Goal: Transaction & Acquisition: Purchase product/service

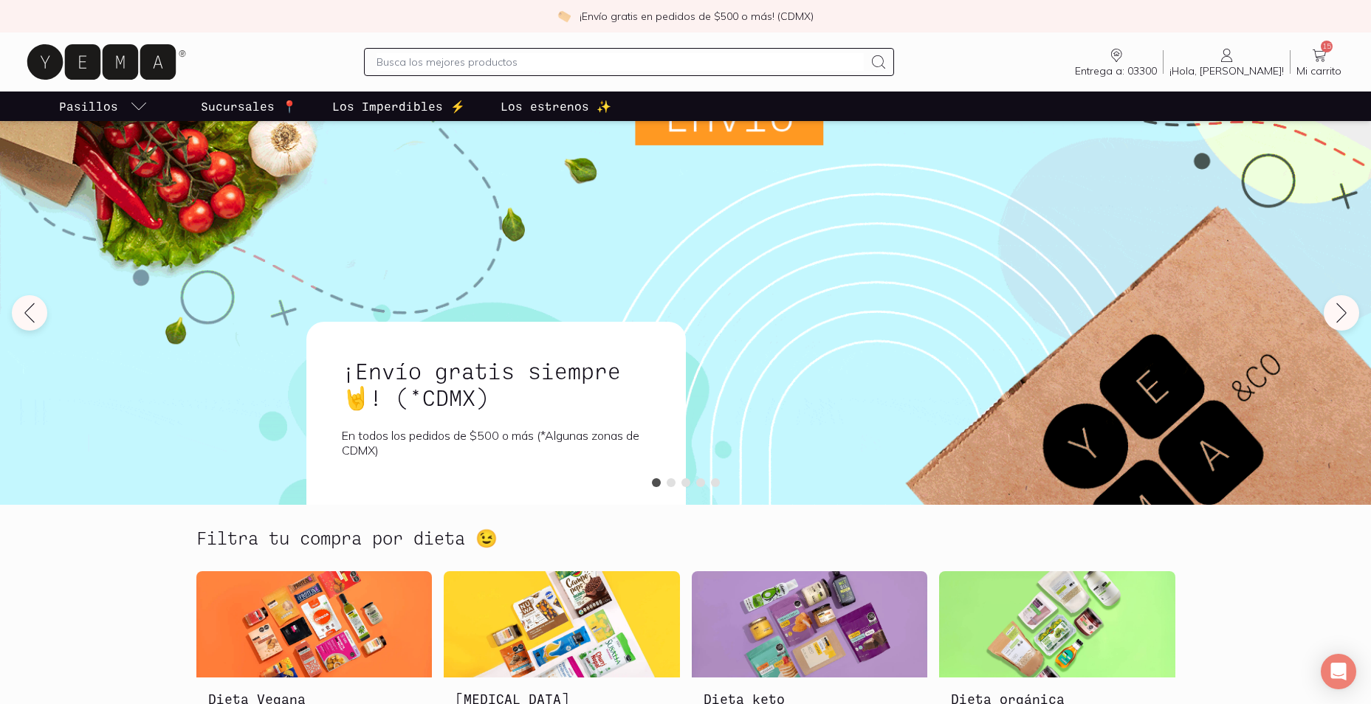
click at [1259, 69] on span "¡Hola, [PERSON_NAME]!" at bounding box center [1226, 70] width 114 height 13
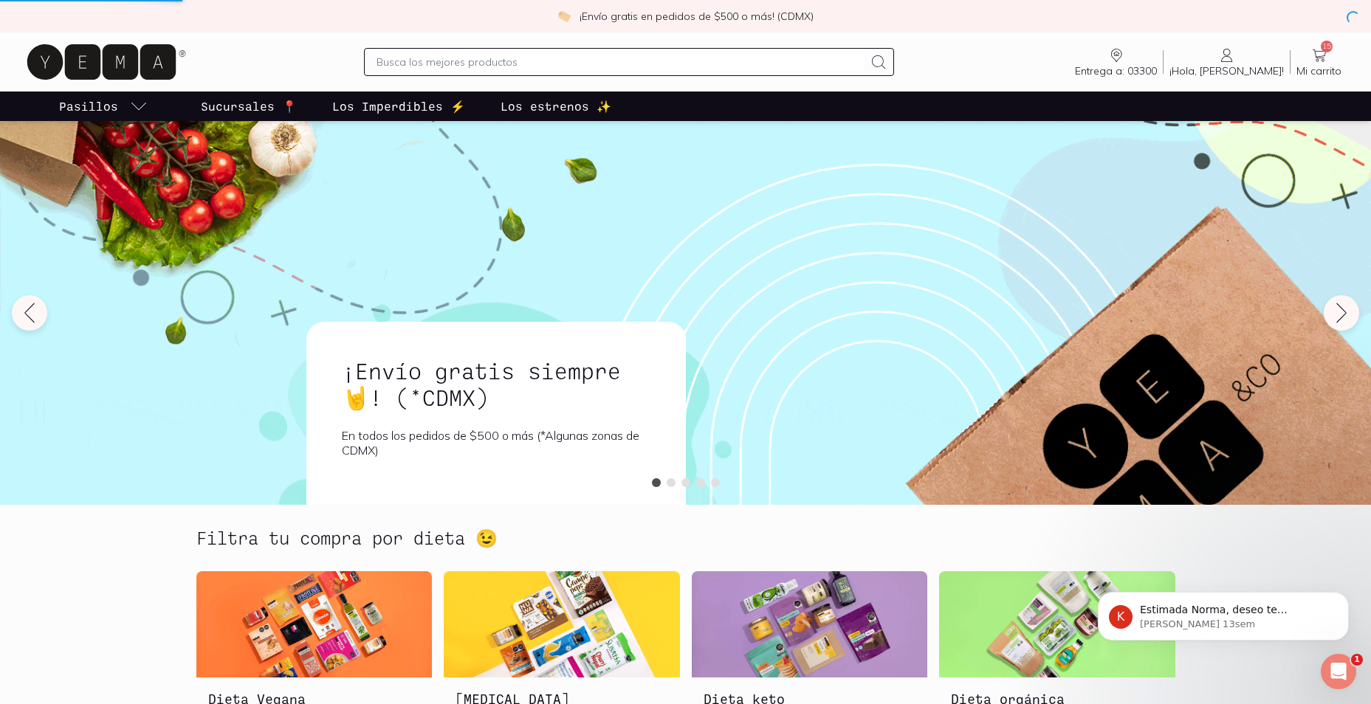
click at [1314, 64] on span "Mi carrito" at bounding box center [1318, 70] width 45 height 13
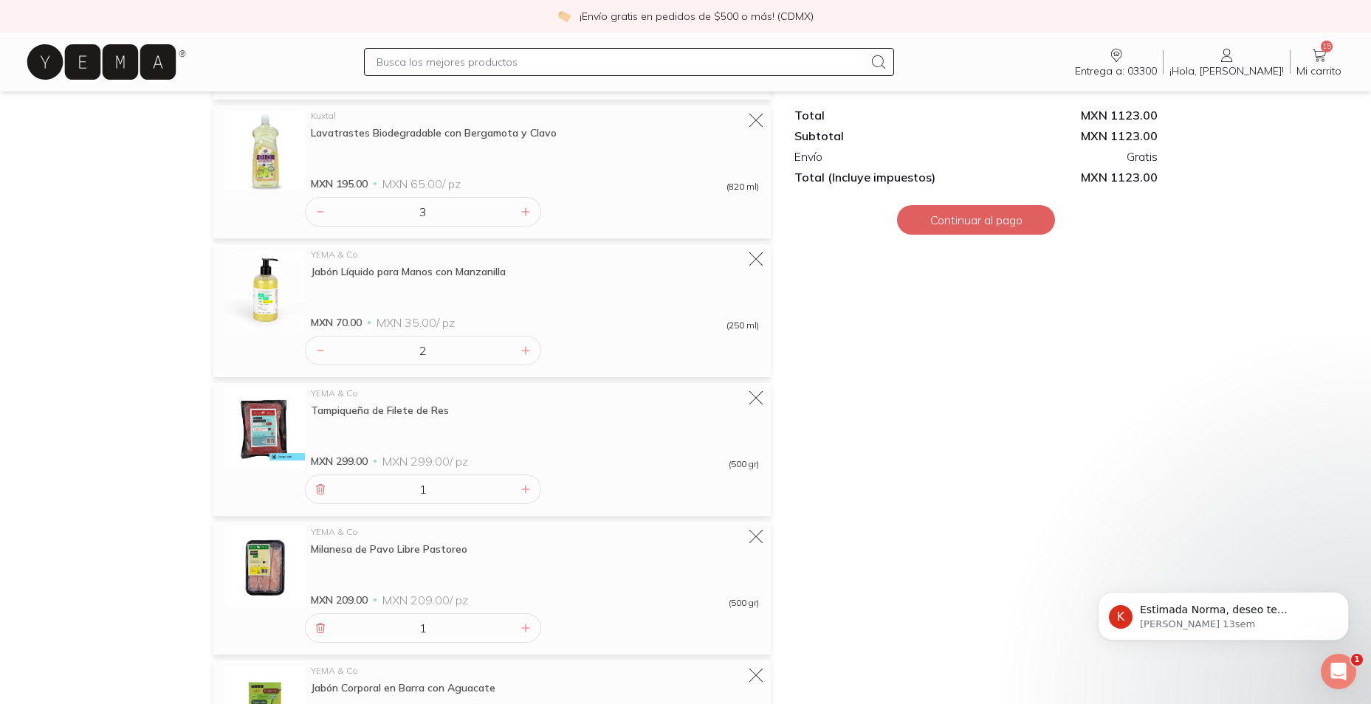
scroll to position [1039, 0]
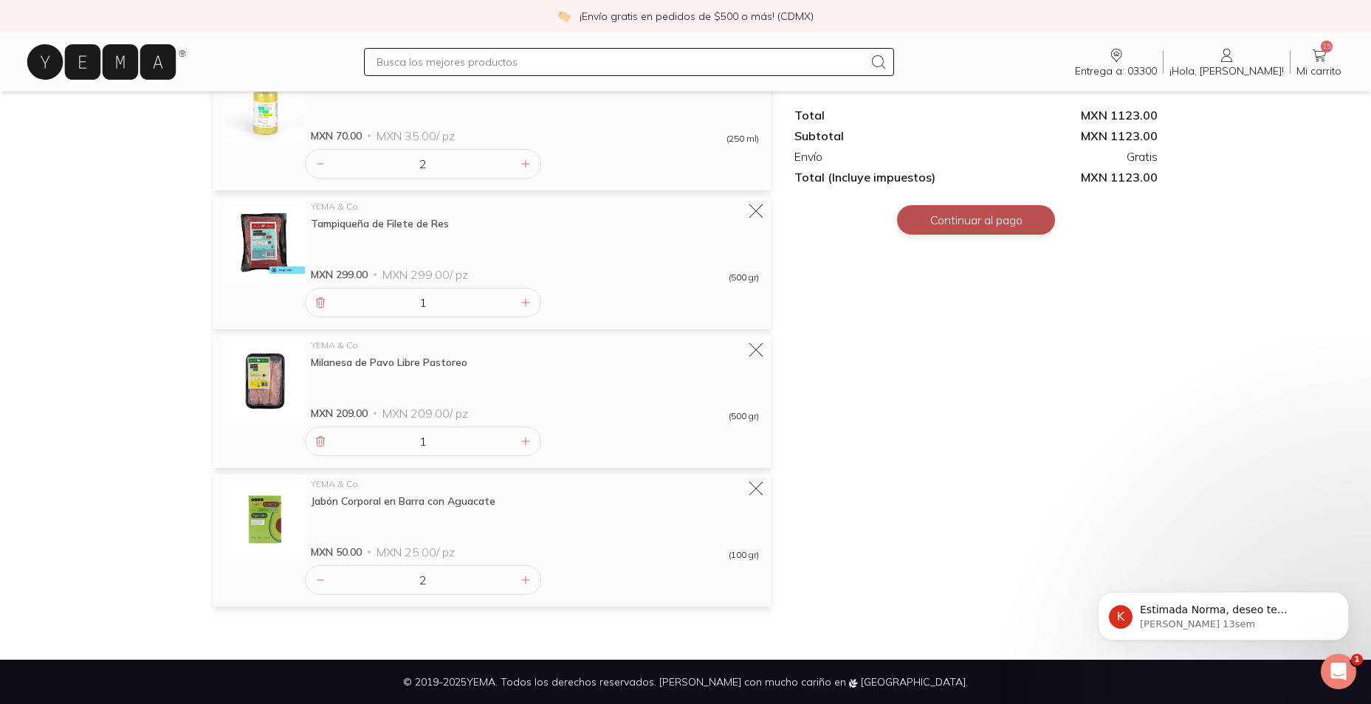
click at [969, 221] on button "Continuar al pago" at bounding box center [976, 220] width 158 height 30
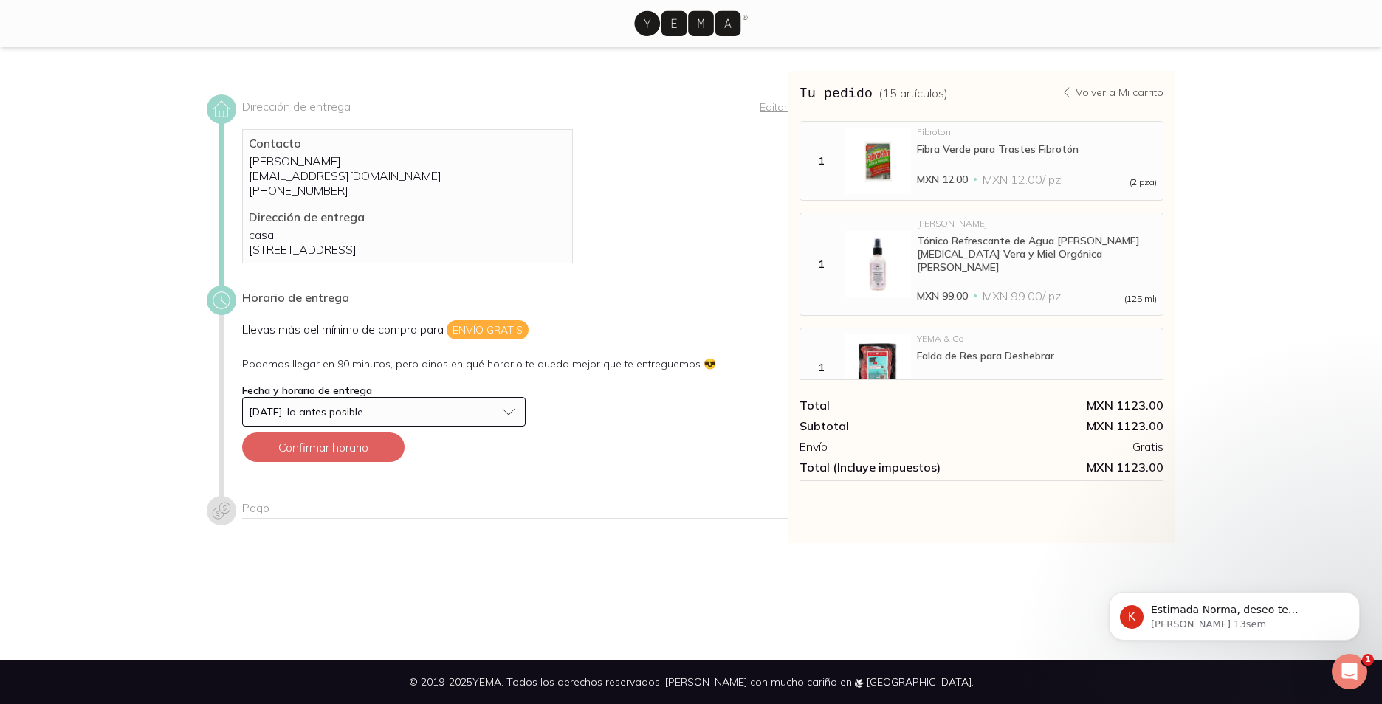
click at [512, 426] on button "[DATE], lo antes posible" at bounding box center [383, 412] width 283 height 30
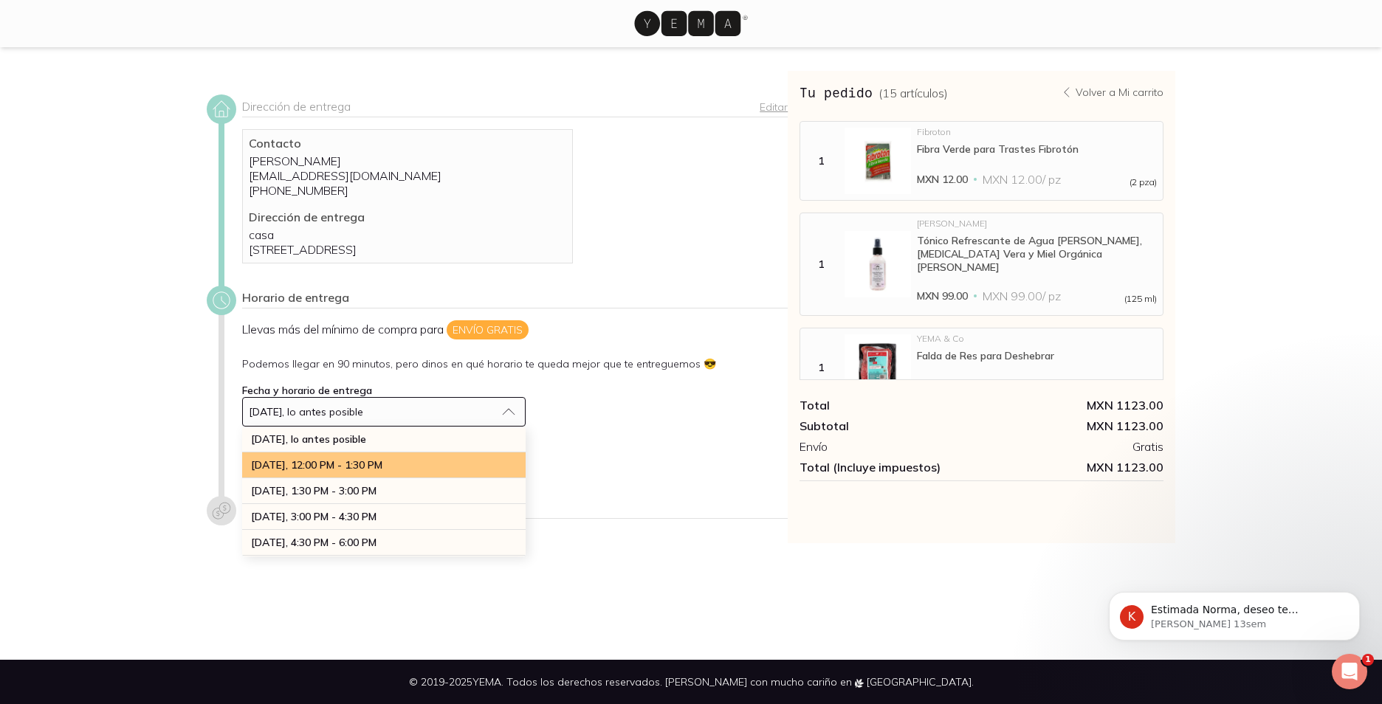
click at [374, 478] on div "hoy, 12:00 PM - 1:30 PM" at bounding box center [383, 466] width 283 height 26
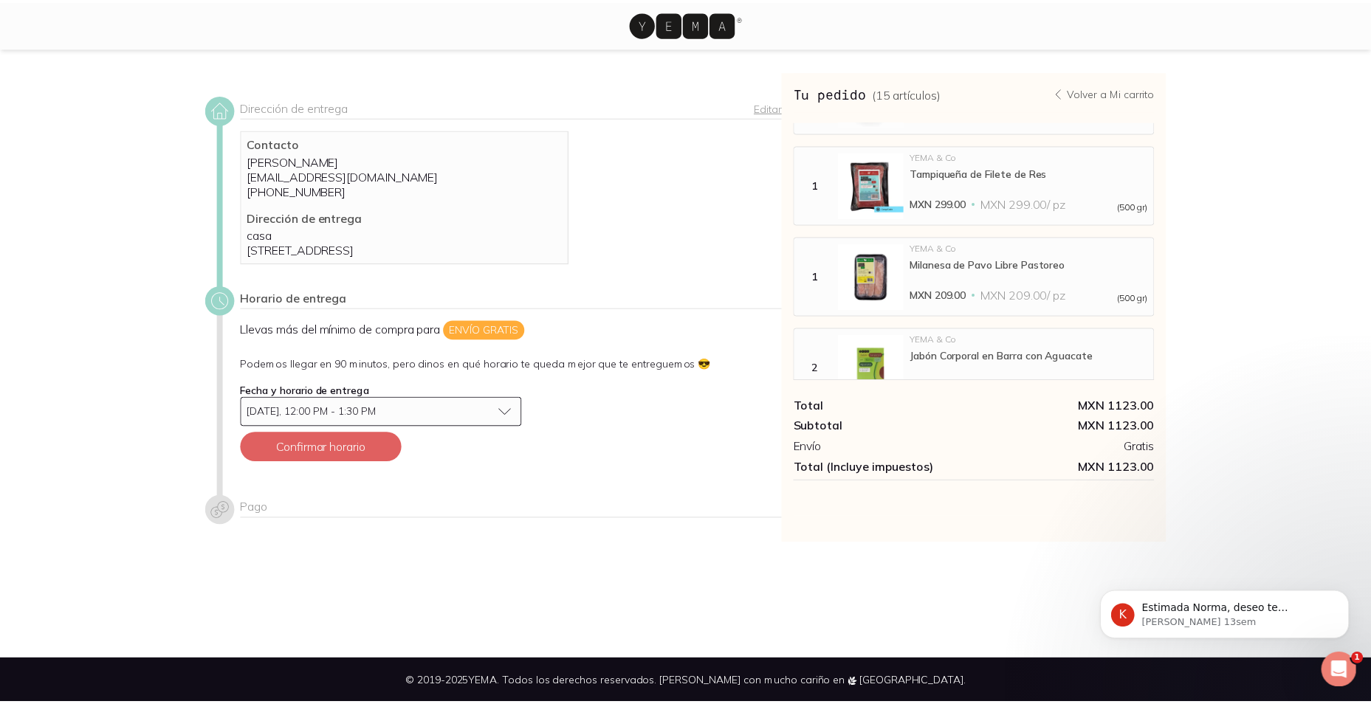
scroll to position [678, 0]
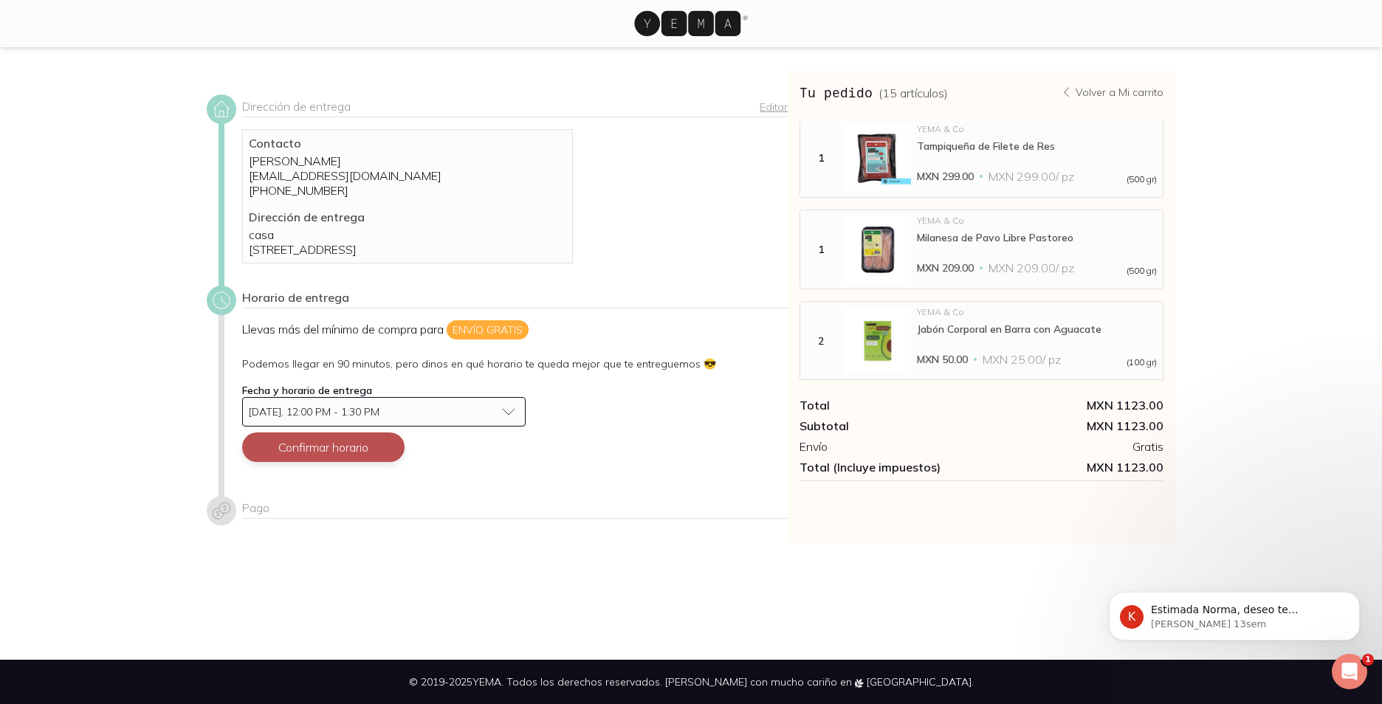
click at [335, 462] on button "Confirmar horario" at bounding box center [323, 448] width 162 height 30
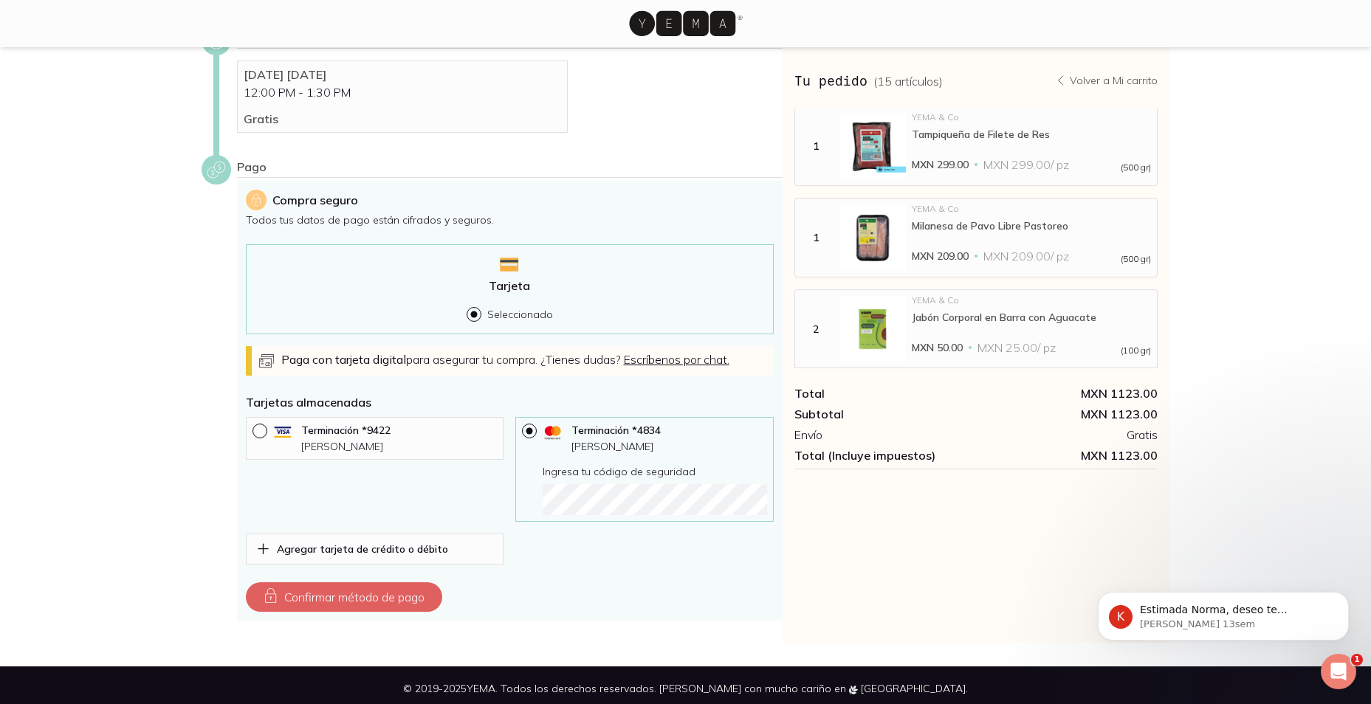
scroll to position [295, 0]
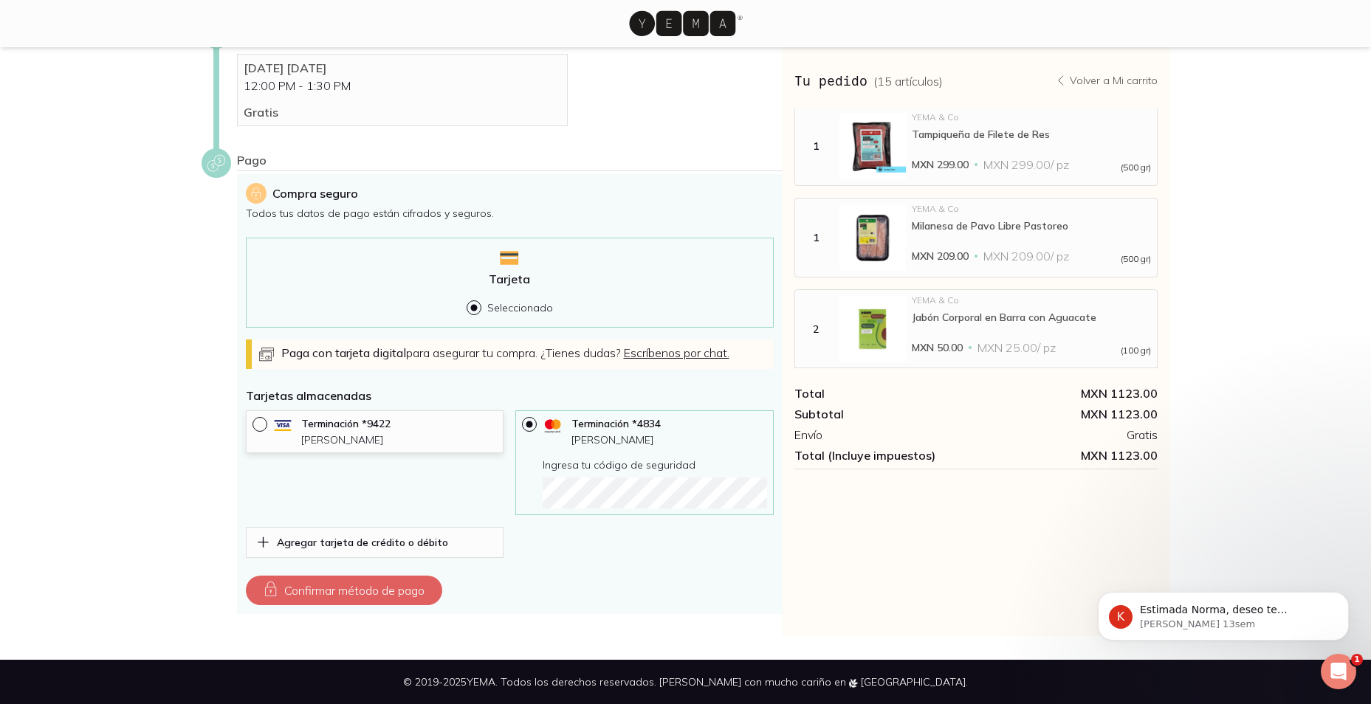
click at [366, 433] on p "[PERSON_NAME]" at bounding box center [399, 439] width 196 height 13
click at [374, 583] on button "Confirmar método de pago" at bounding box center [344, 591] width 196 height 30
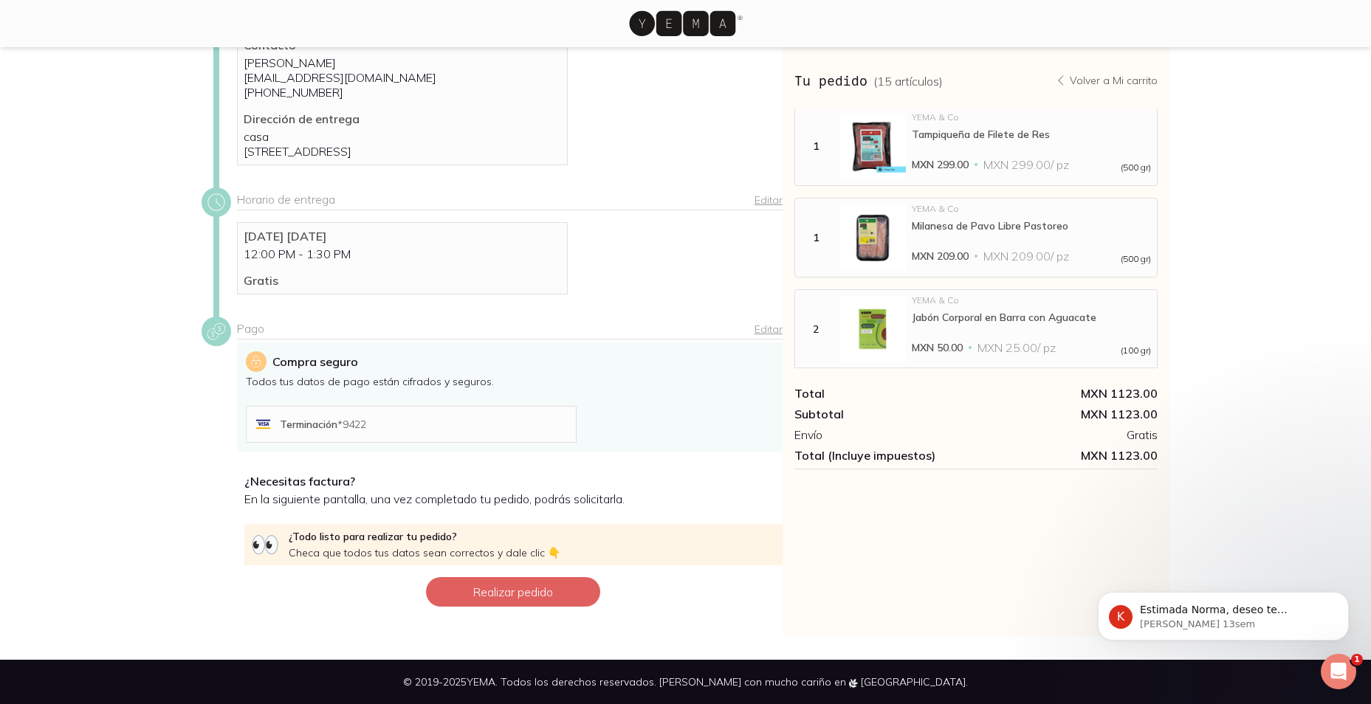
scroll to position [113, 0]
click at [498, 602] on button "Realizar pedido" at bounding box center [513, 592] width 174 height 30
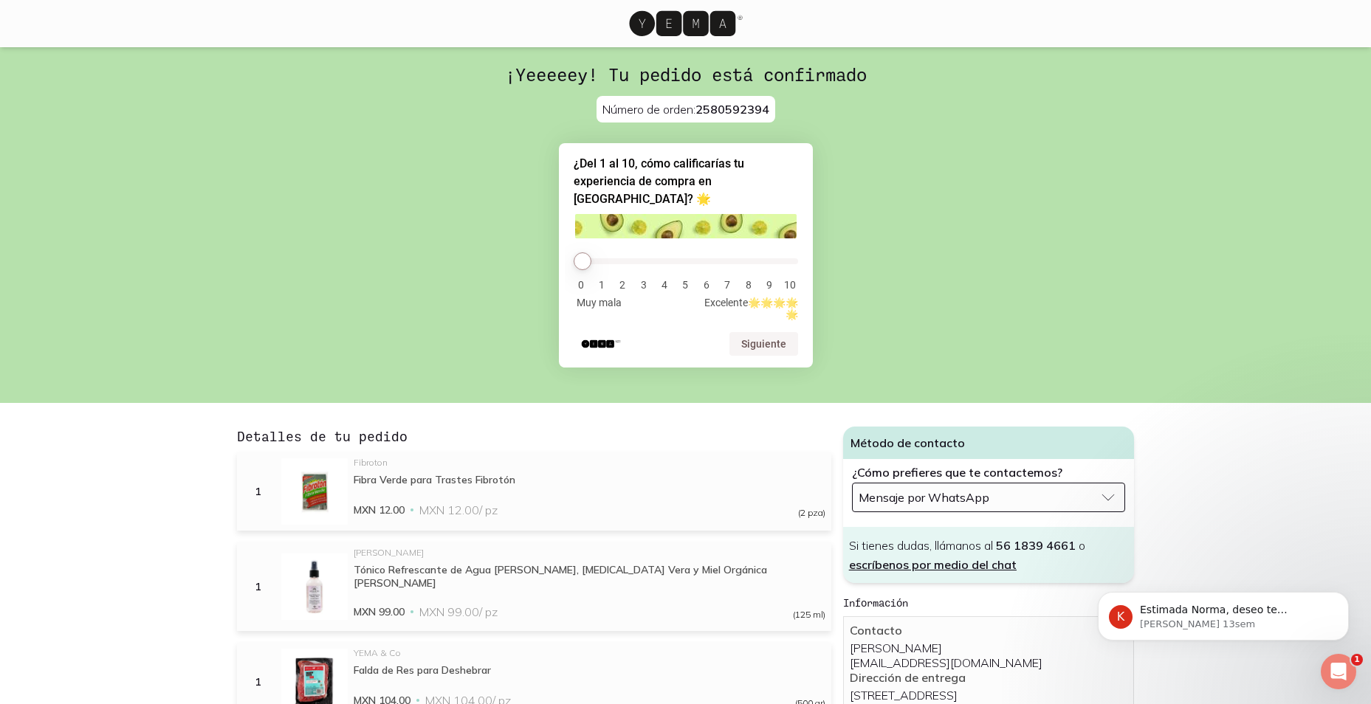
click at [667, 18] on icon at bounding box center [682, 23] width 106 height 25
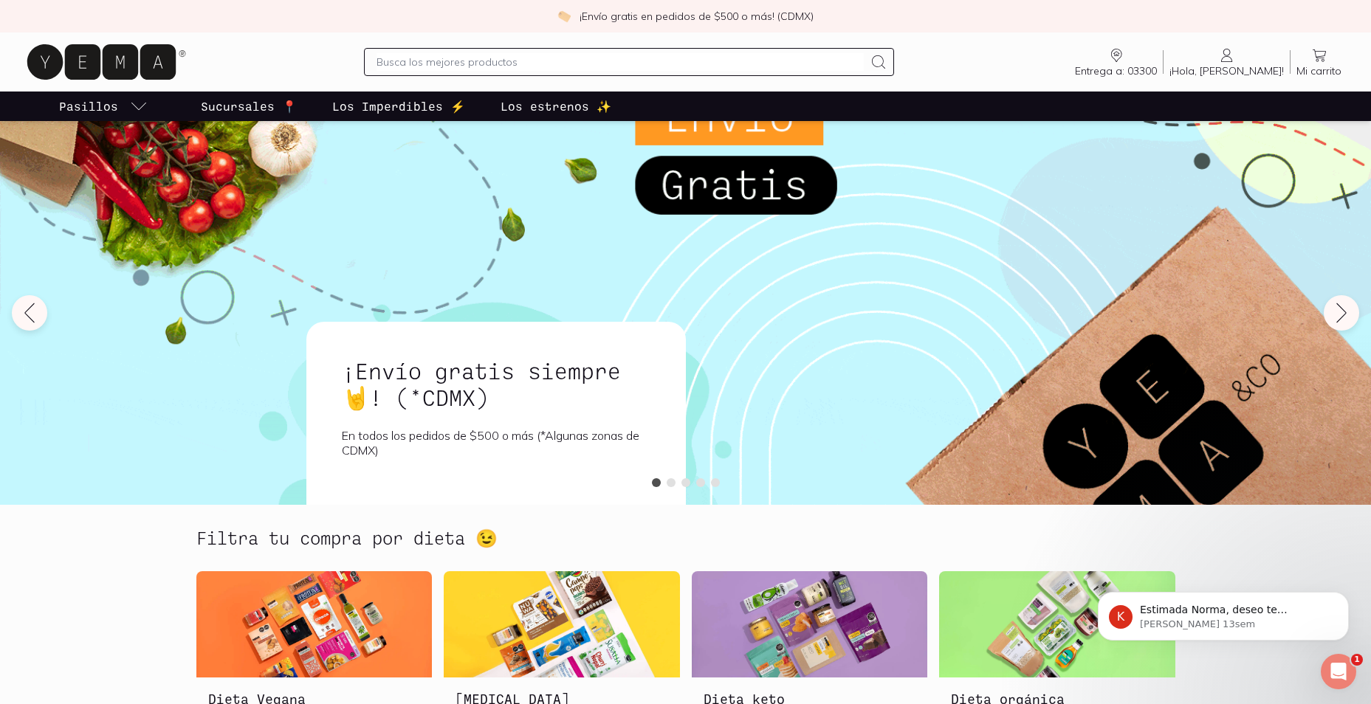
click at [507, 60] on input "text" at bounding box center [619, 62] width 486 height 18
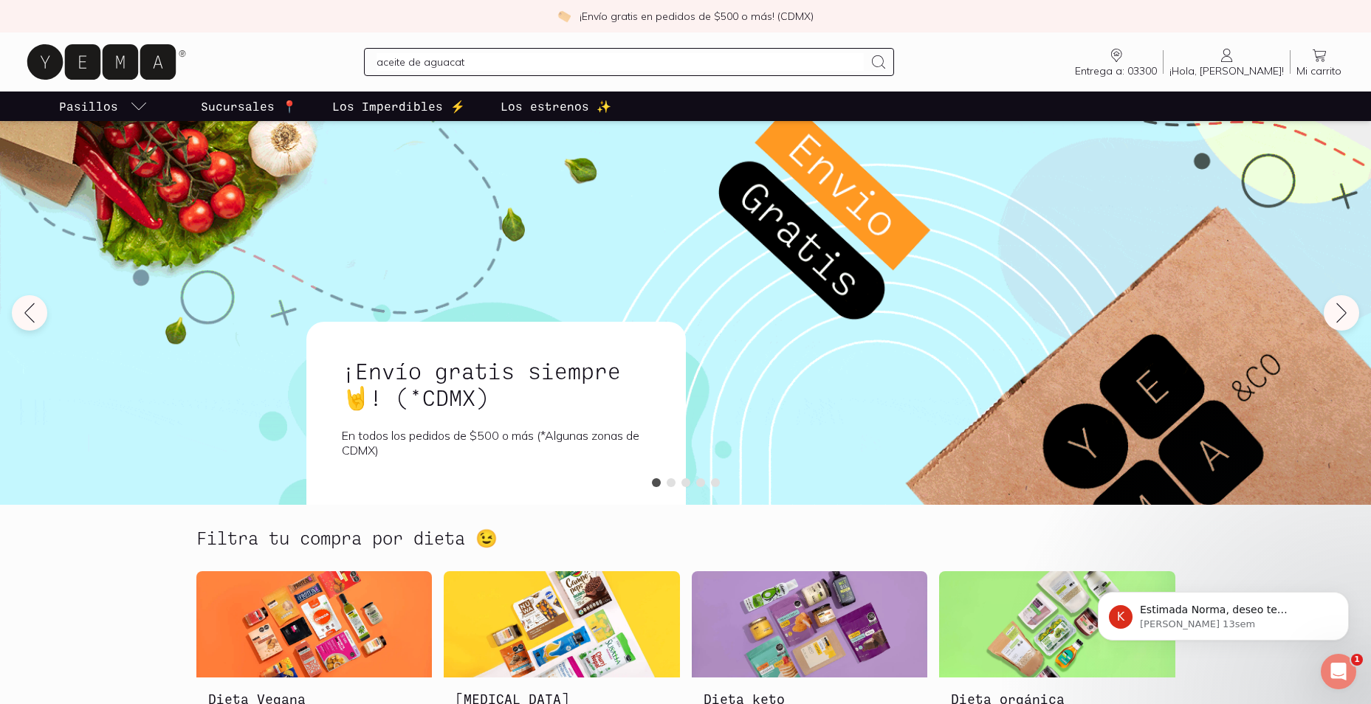
type input "aceite de aguacate"
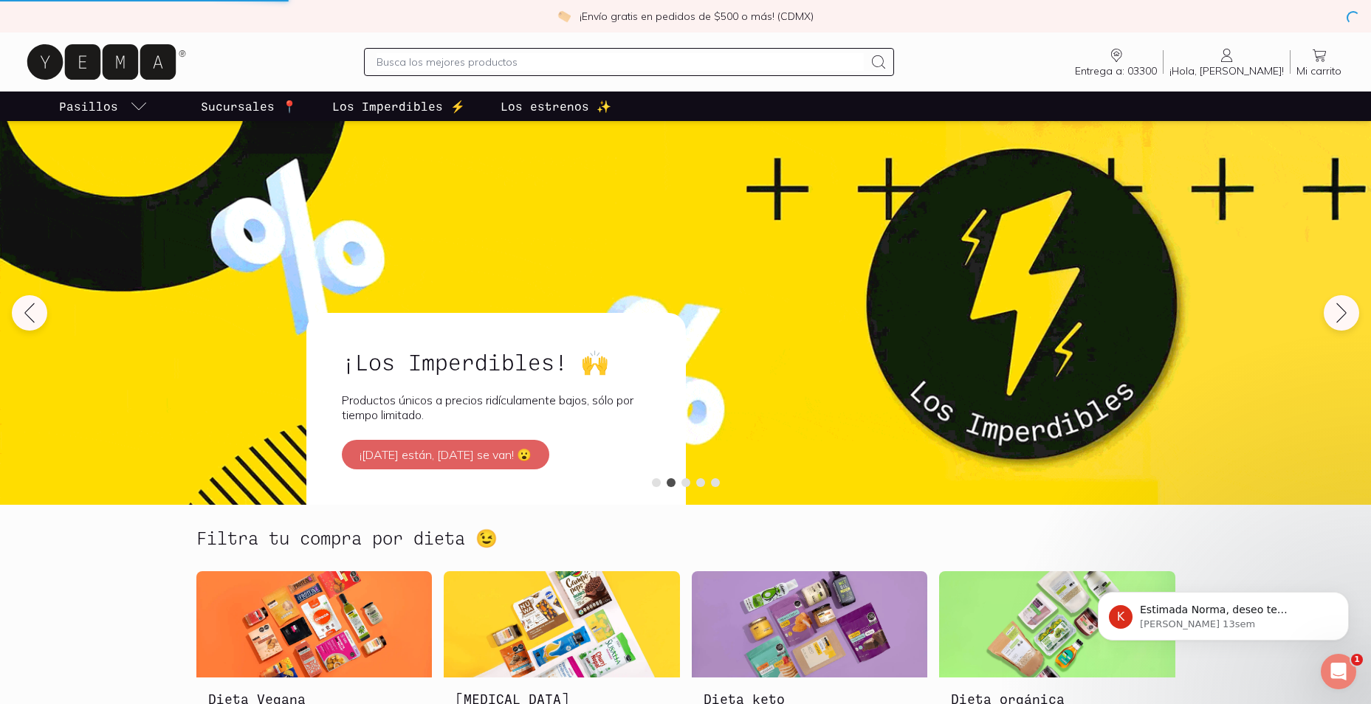
click at [1163, 63] on link "Entrega a: 03300 03300" at bounding box center [1116, 62] width 94 height 31
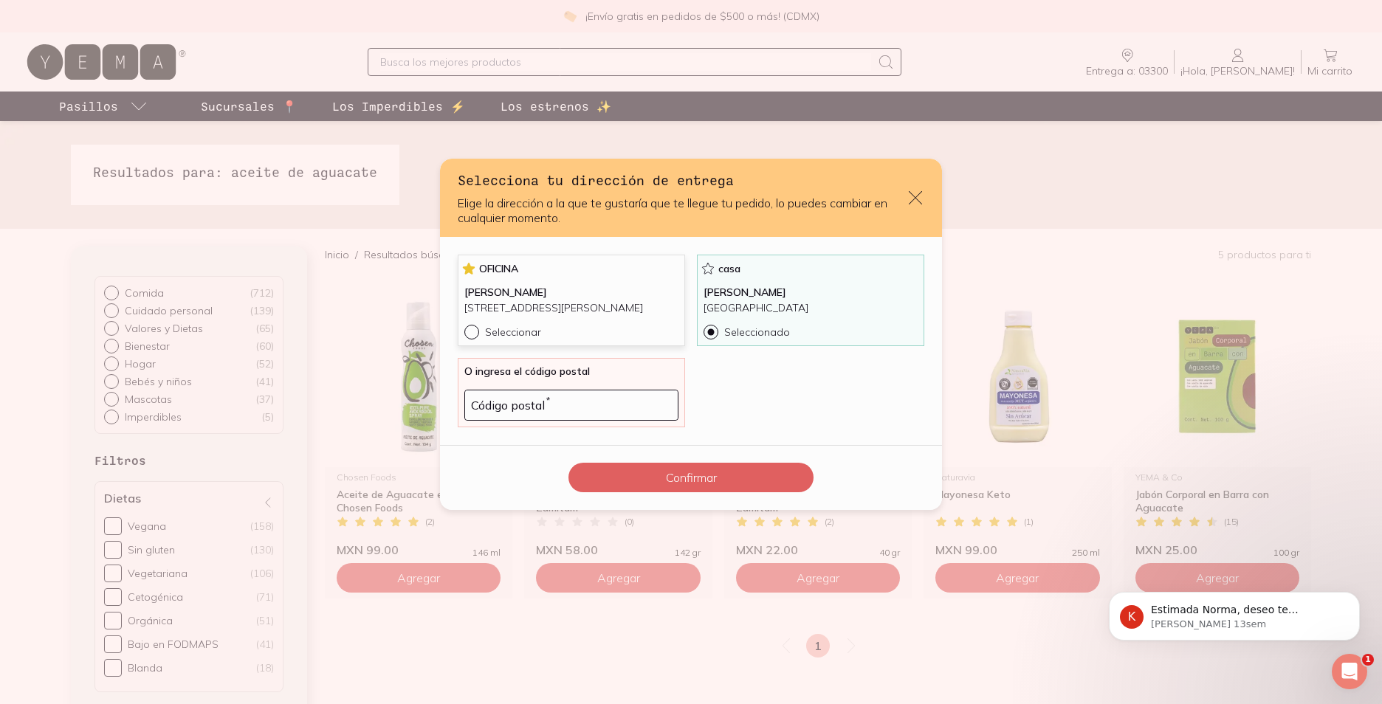
click at [470, 337] on input "Seleccionar" at bounding box center [470, 331] width 12 height 12
radio input "true"
click at [499, 408] on input "default" at bounding box center [571, 406] width 213 height 30
type input "03100"
click at [475, 337] on input "Seleccionar" at bounding box center [470, 331] width 12 height 12
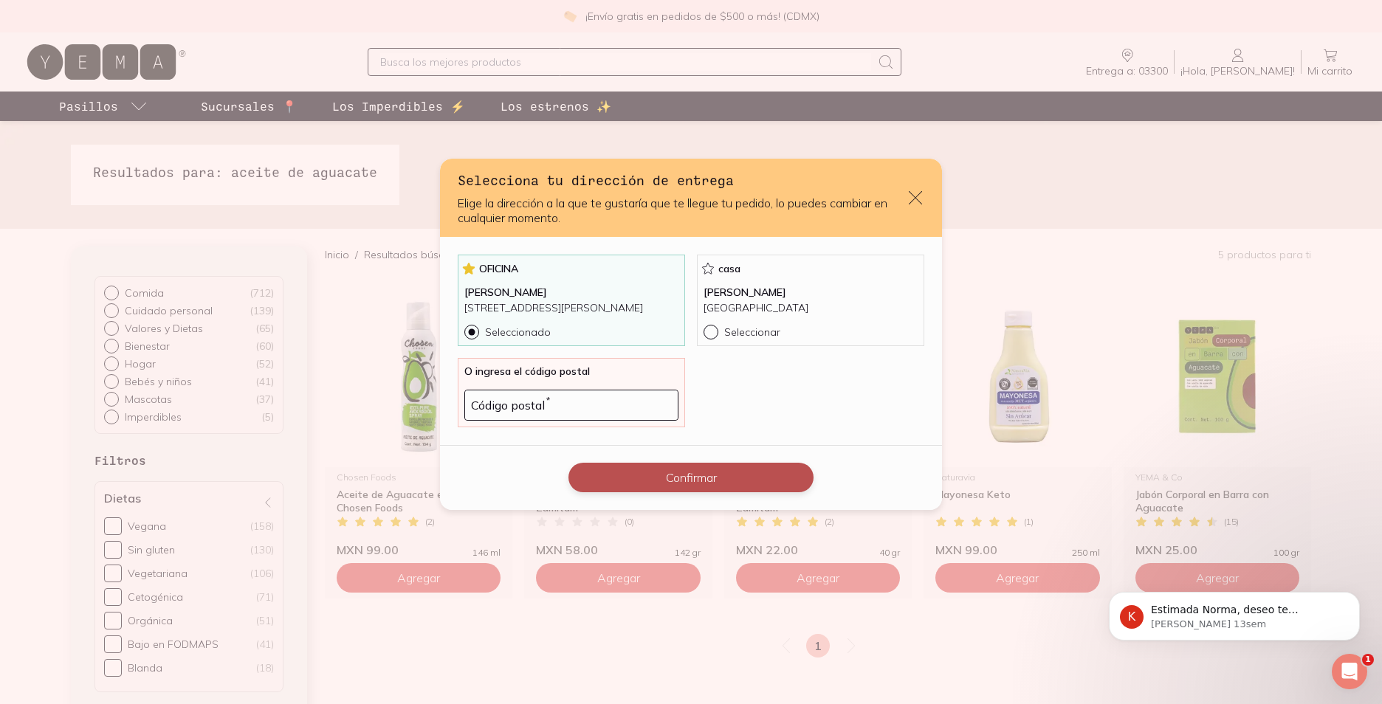
click at [675, 484] on button "Confirmar" at bounding box center [690, 478] width 245 height 30
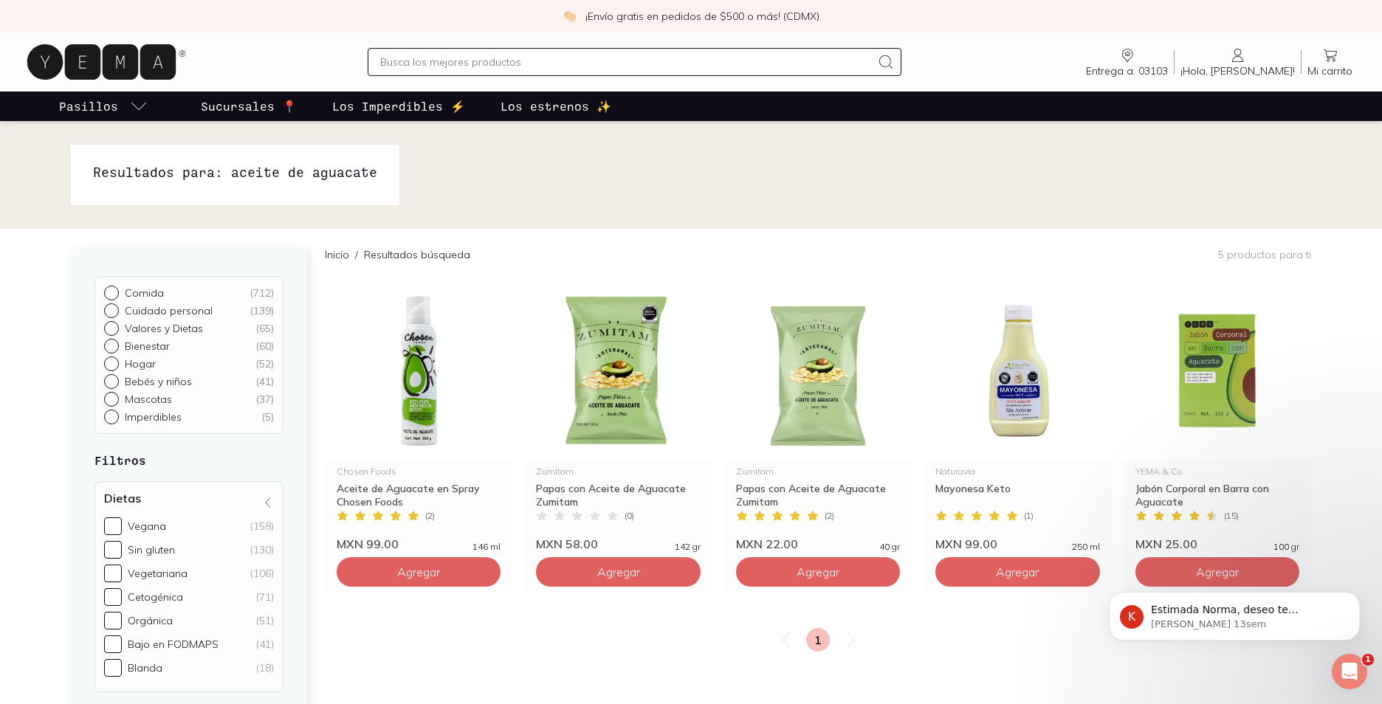
click at [464, 63] on input "text" at bounding box center [625, 62] width 491 height 18
type input "aceite"
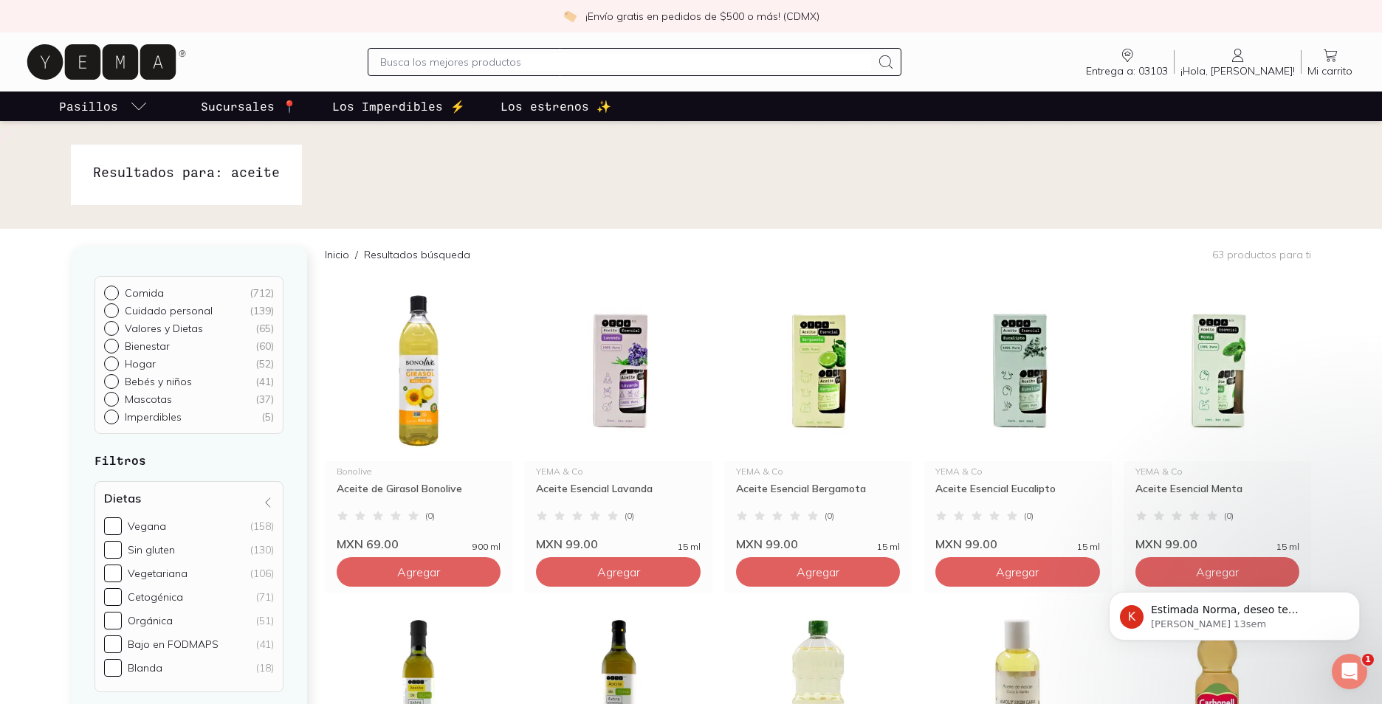
click at [1174, 63] on link "Entrega a: 03103 03103" at bounding box center [1127, 62] width 94 height 31
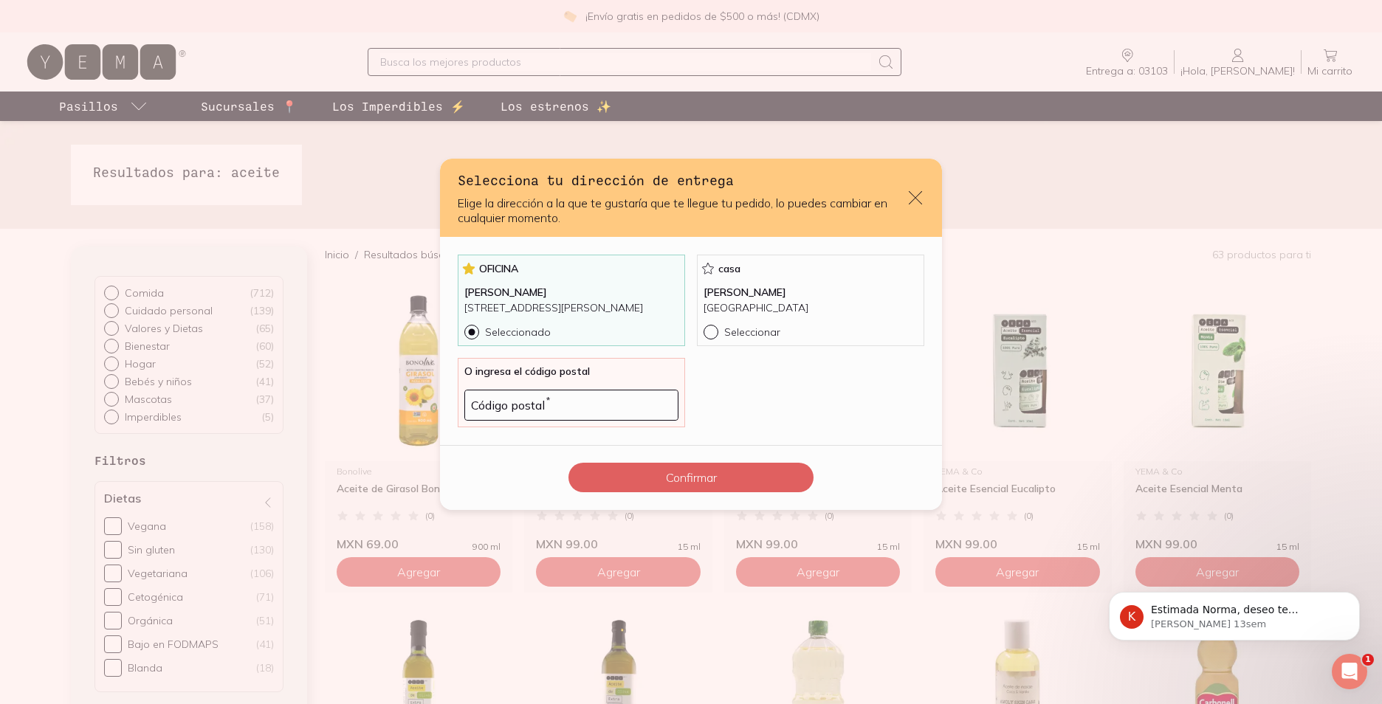
click at [1079, 204] on div "Selecciona tu dirección de entrega Elige la dirección a la que te gustaría que …" at bounding box center [691, 352] width 1382 height 704
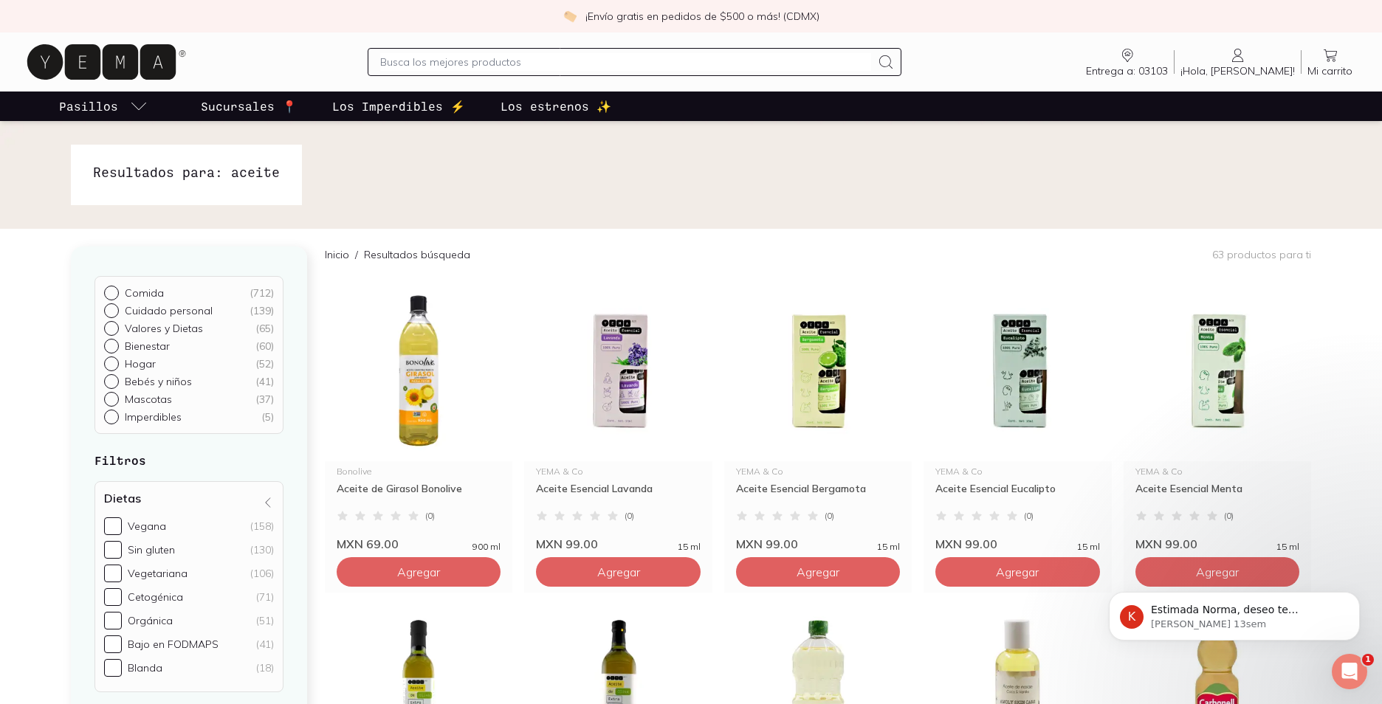
click at [1355, 599] on icon "Dismiss notification" at bounding box center [1356, 596] width 8 height 8
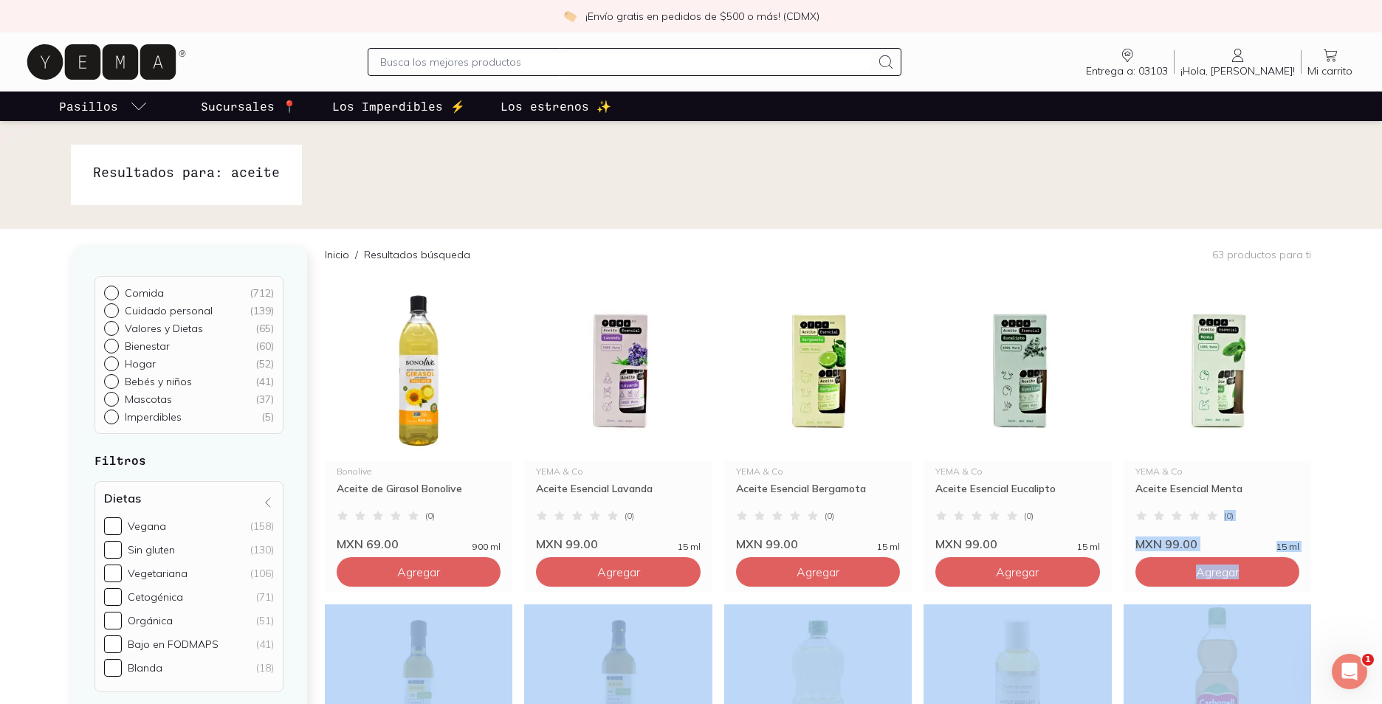
drag, startPoint x: 1348, startPoint y: 495, endPoint x: 1344, endPoint y: 613, distance: 118.2
drag, startPoint x: 1344, startPoint y: 613, endPoint x: 1339, endPoint y: 483, distance: 130.0
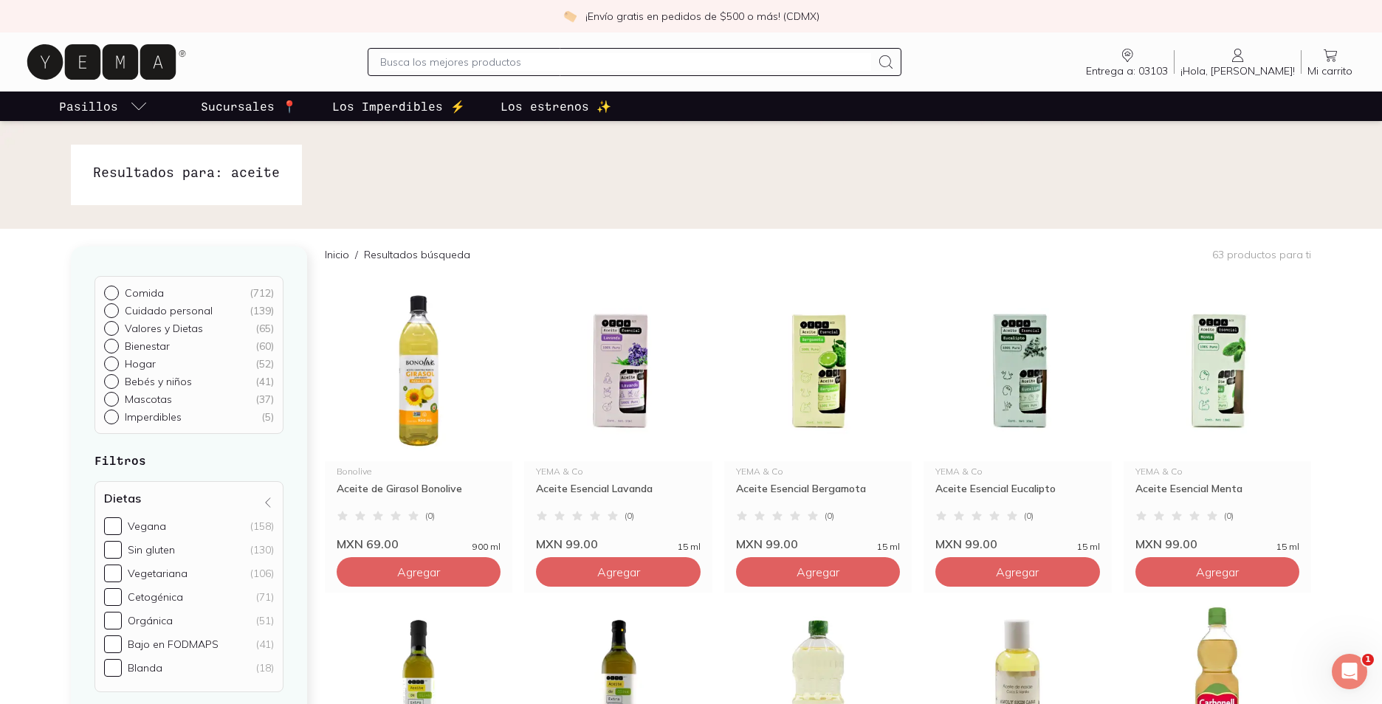
click at [457, 58] on input "text" at bounding box center [625, 62] width 491 height 18
type input "aceite"
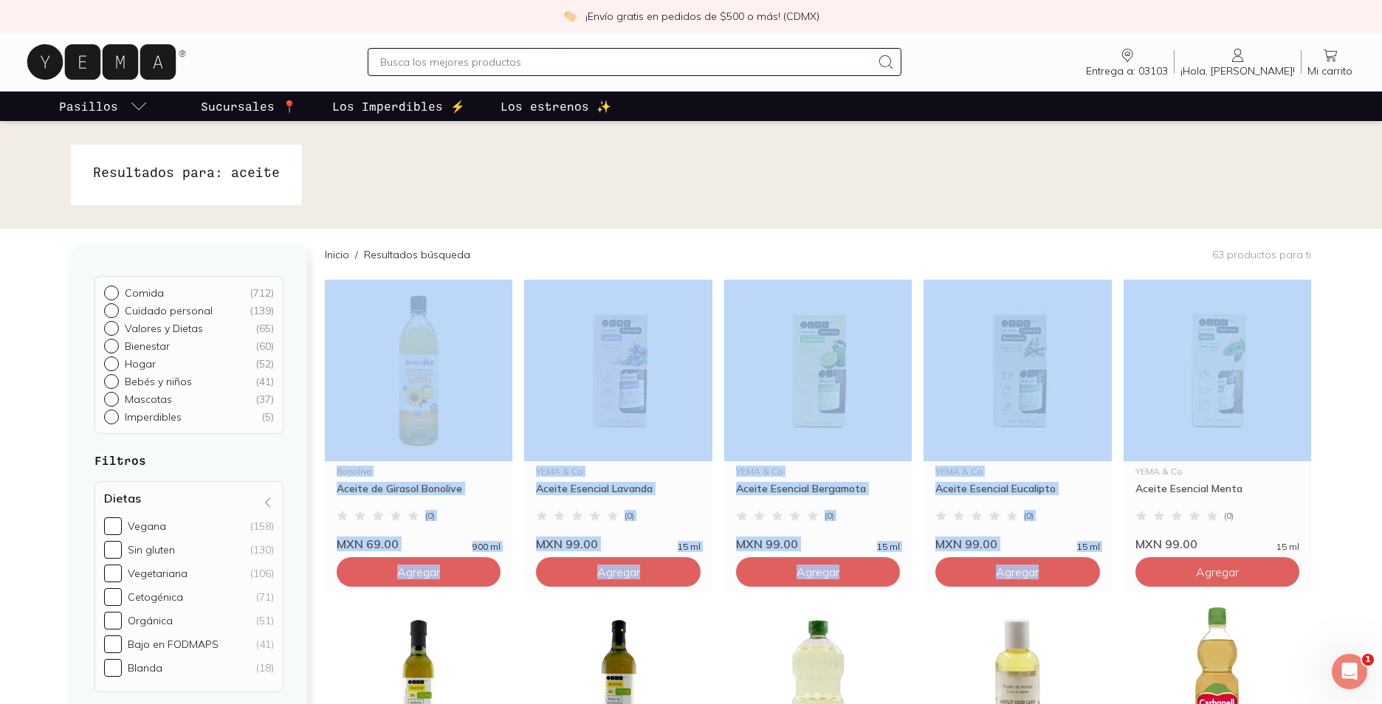
drag, startPoint x: 1361, startPoint y: 360, endPoint x: 1378, endPoint y: 247, distance: 114.3
click at [1344, 190] on img at bounding box center [691, 175] width 1382 height 108
click at [540, 170] on img at bounding box center [691, 175] width 1382 height 108
click at [541, 166] on img at bounding box center [691, 175] width 1382 height 108
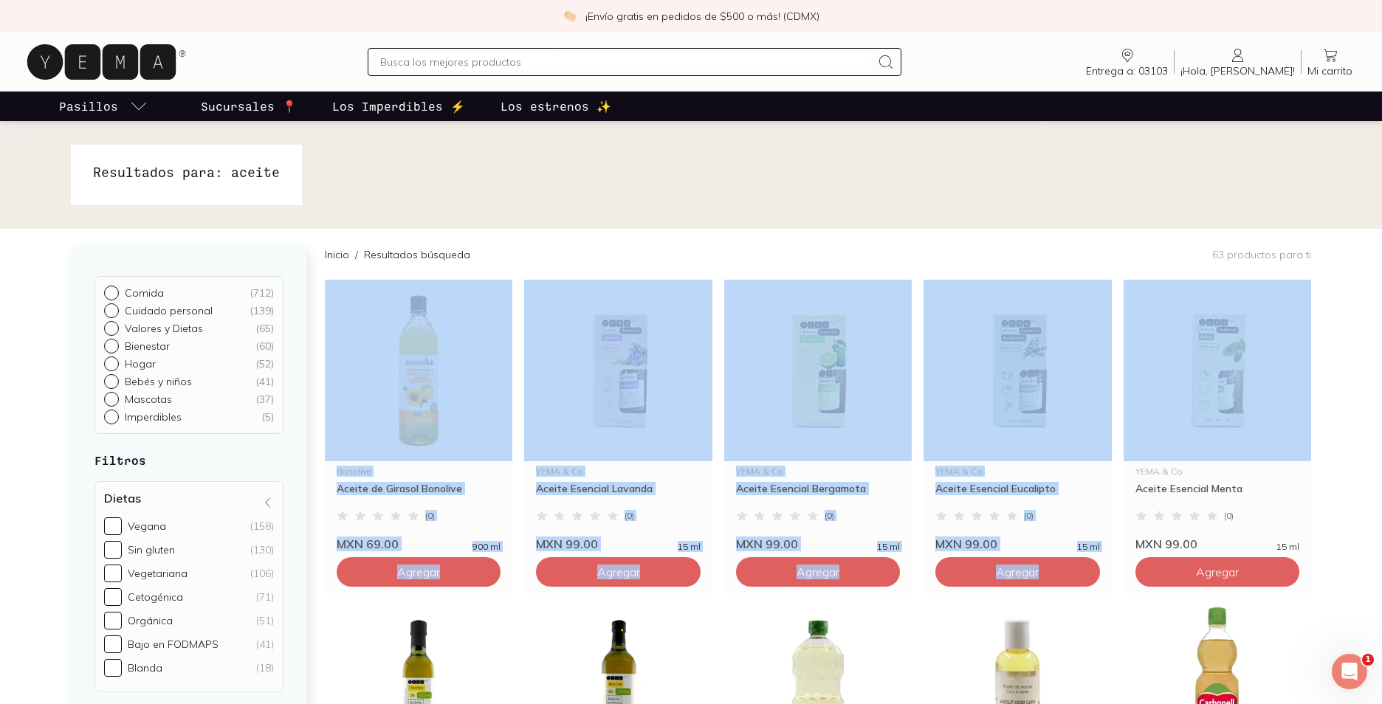
click at [541, 166] on img at bounding box center [691, 175] width 1382 height 108
drag, startPoint x: 541, startPoint y: 166, endPoint x: 766, endPoint y: 170, distance: 224.4
click at [766, 170] on img at bounding box center [691, 175] width 1382 height 108
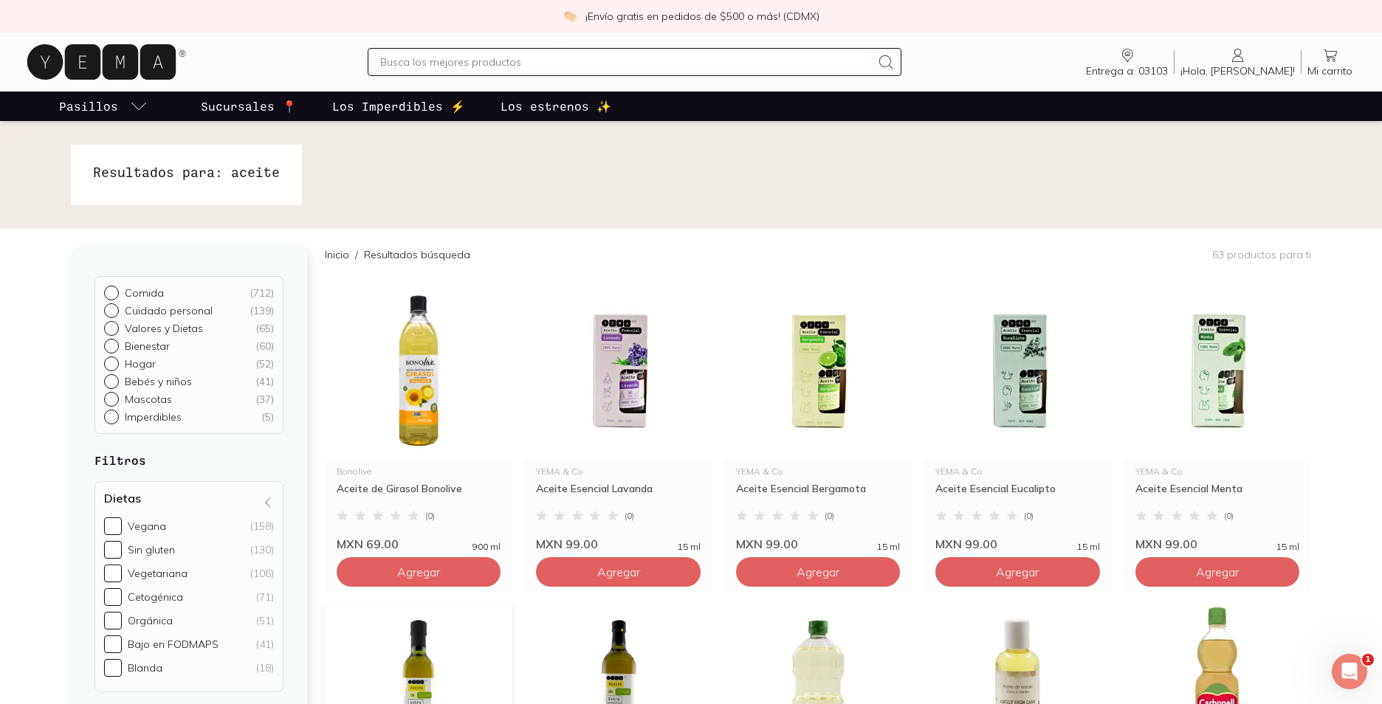
click at [448, 644] on img at bounding box center [419, 696] width 188 height 182
click at [631, 659] on img at bounding box center [618, 696] width 188 height 182
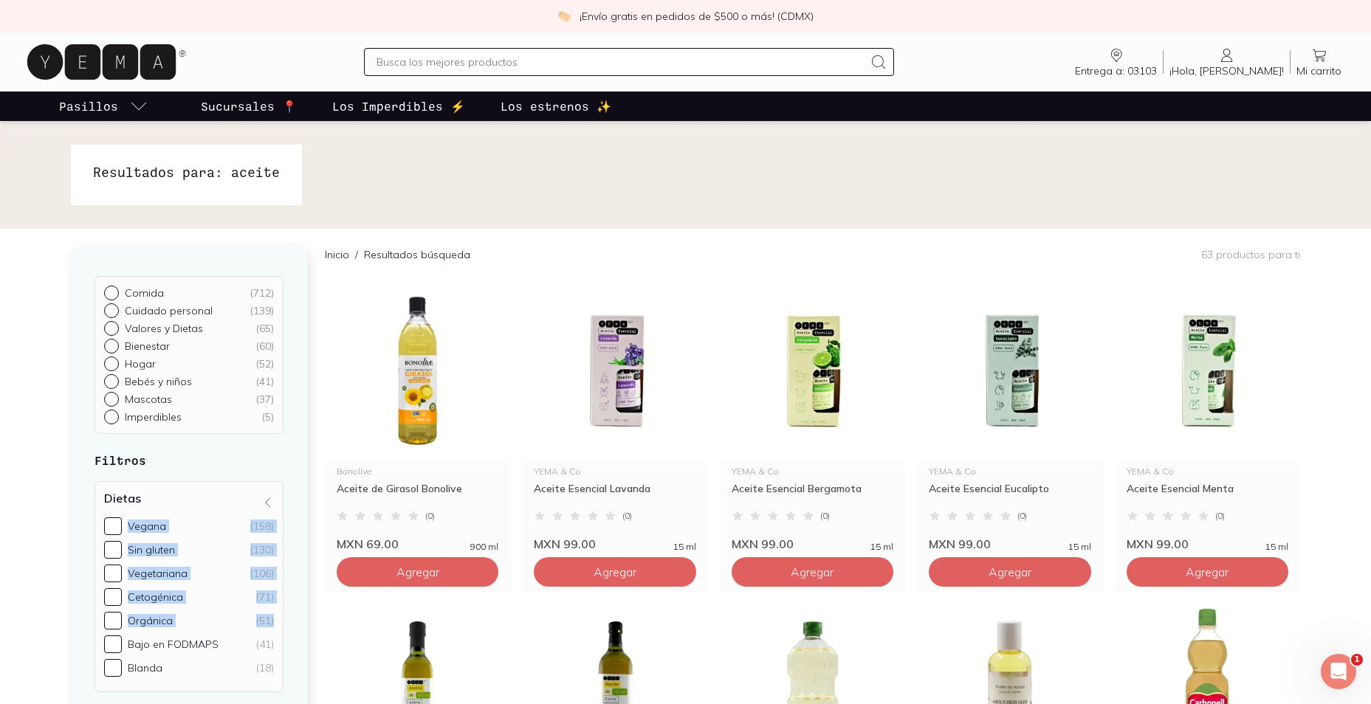
drag, startPoint x: 303, startPoint y: 486, endPoint x: 317, endPoint y: 619, distance: 134.4
click at [317, 619] on div "Comida ( 712 ) Cuidado personal ( 139 ) Valores y Dietas ( 65 ) Bienestar ( 60 …" at bounding box center [198, 524] width 254 height 555
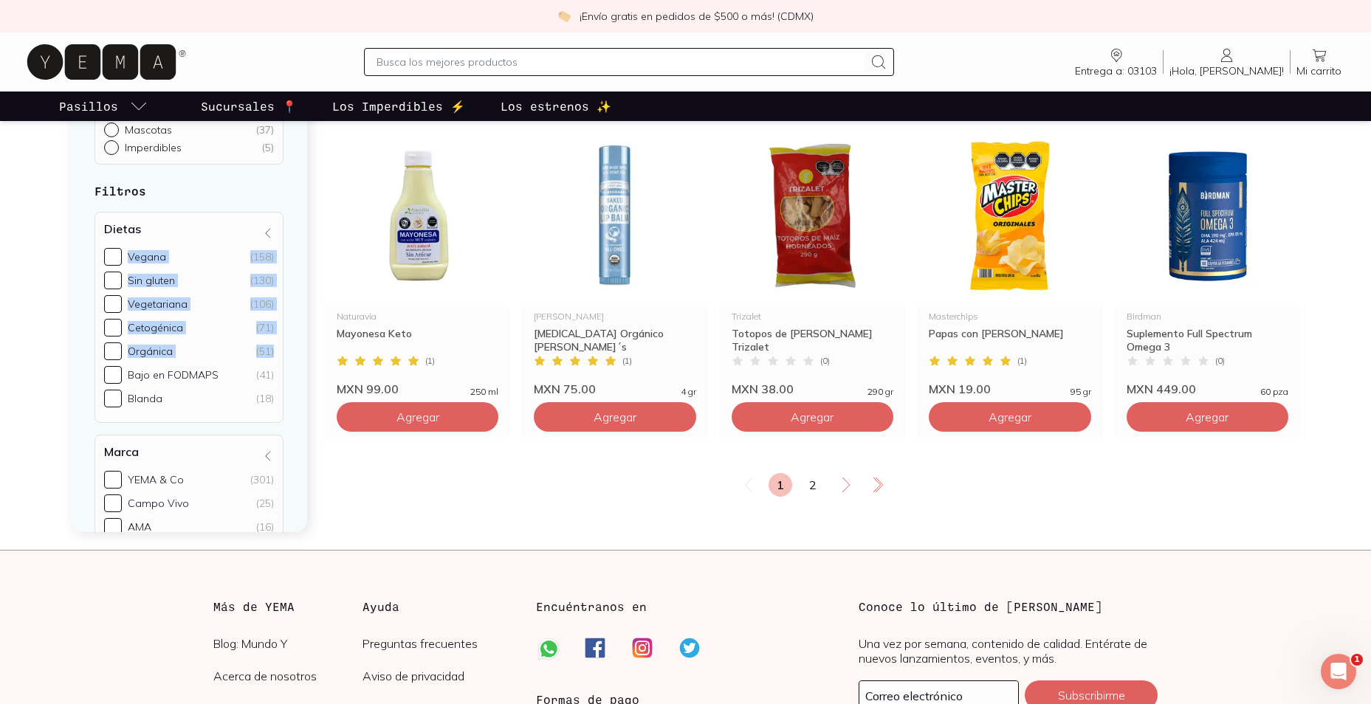
scroll to position [2376, 0]
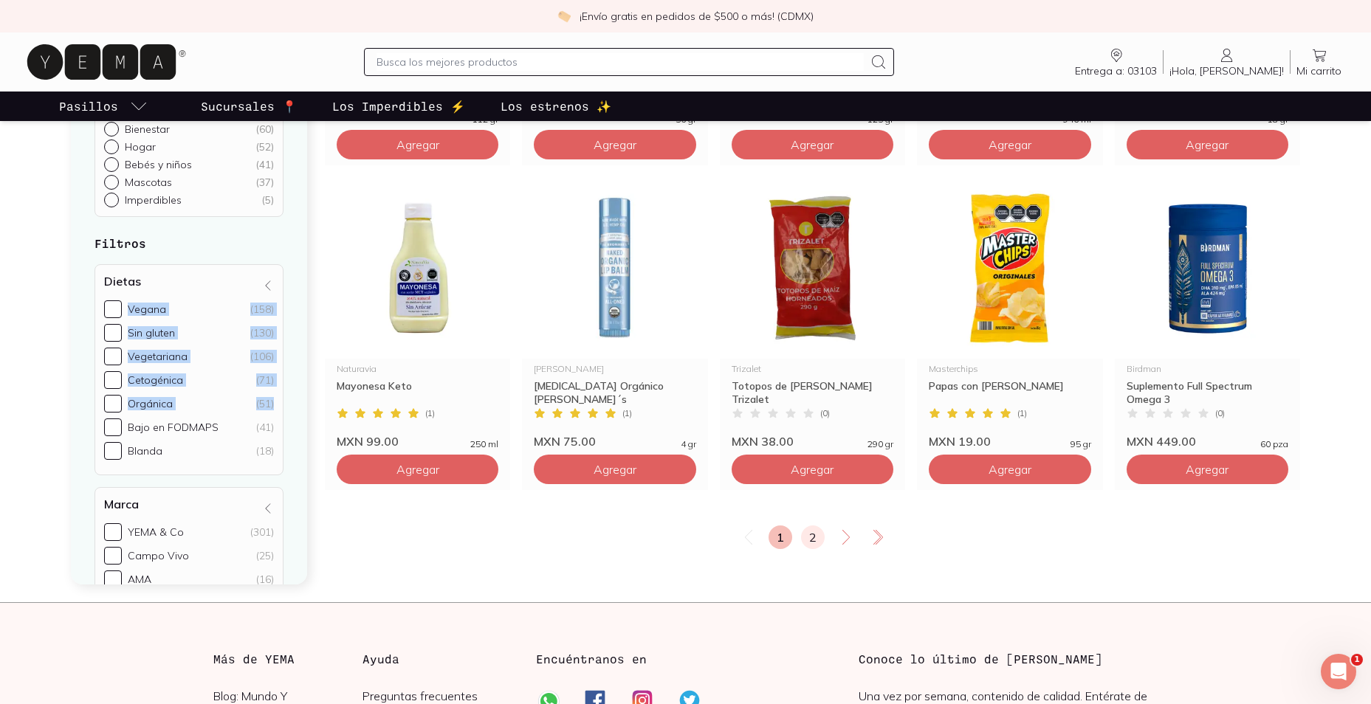
click at [804, 540] on link "2" at bounding box center [813, 538] width 24 height 24
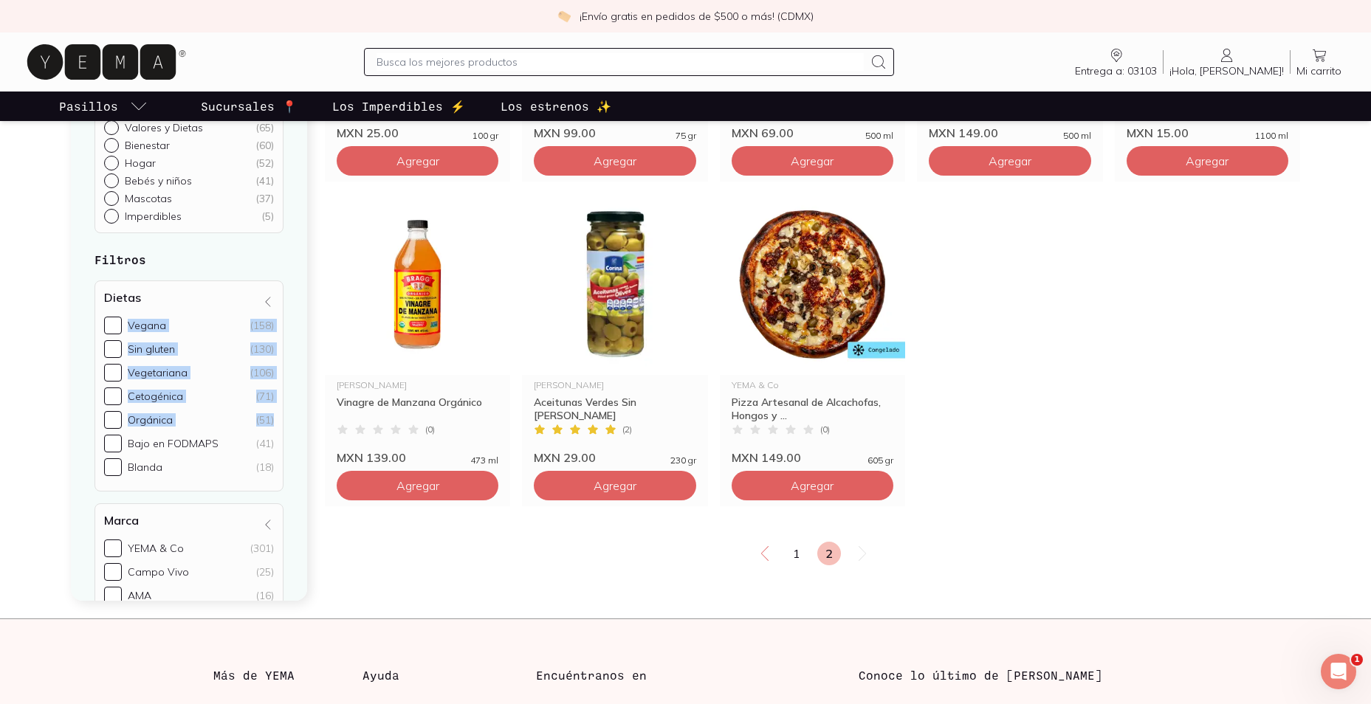
scroll to position [1391, 0]
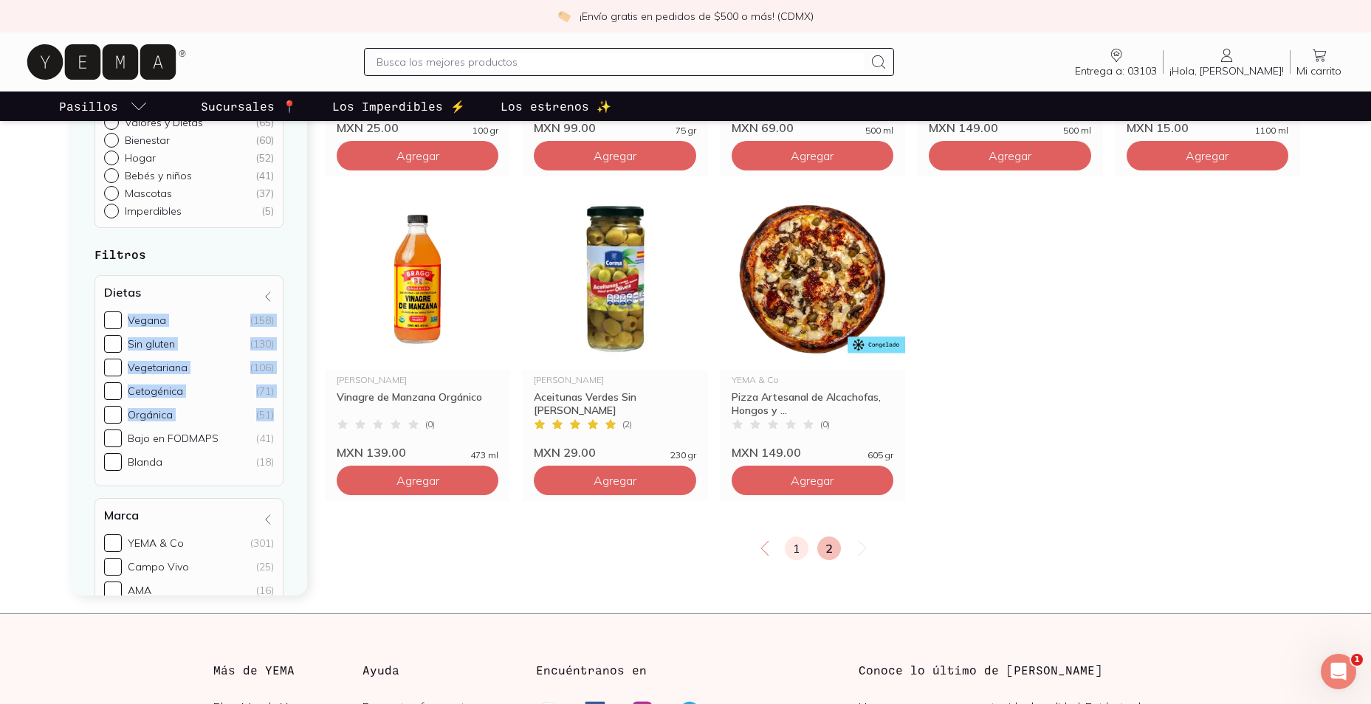
click at [799, 549] on link "1" at bounding box center [797, 549] width 24 height 24
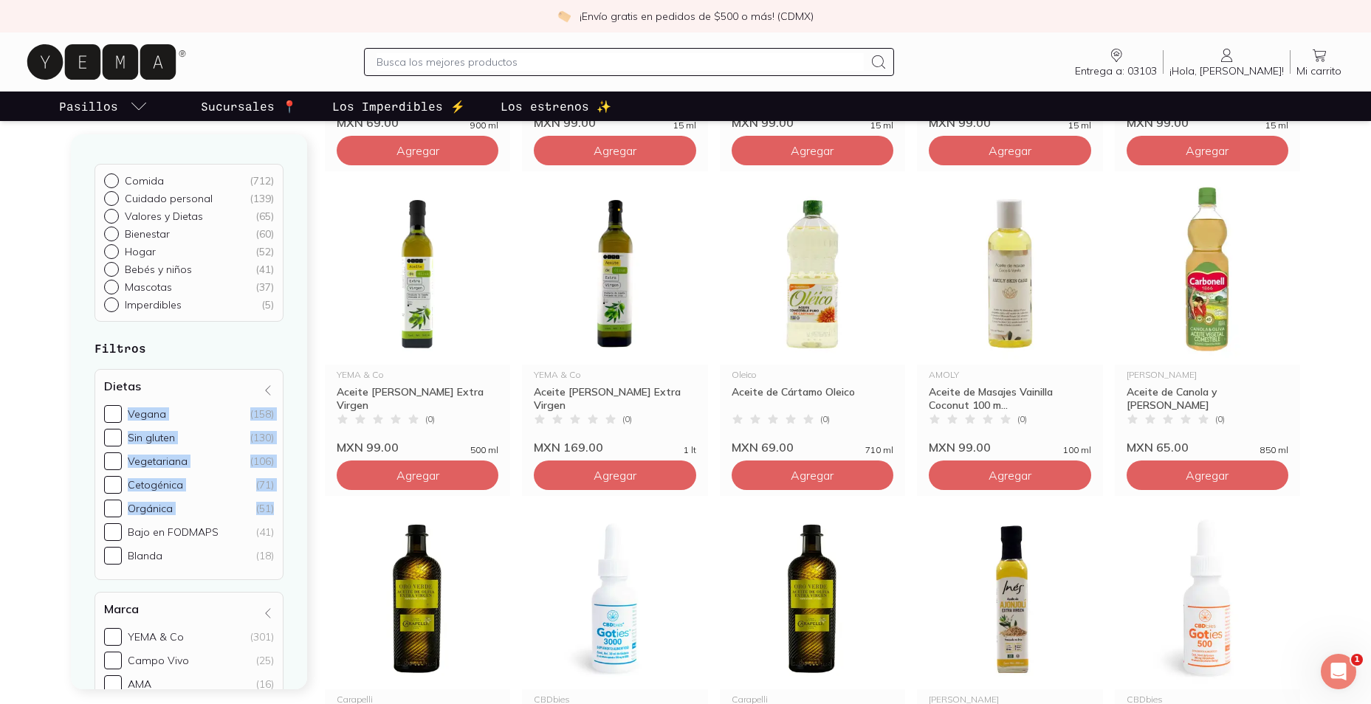
scroll to position [441, 0]
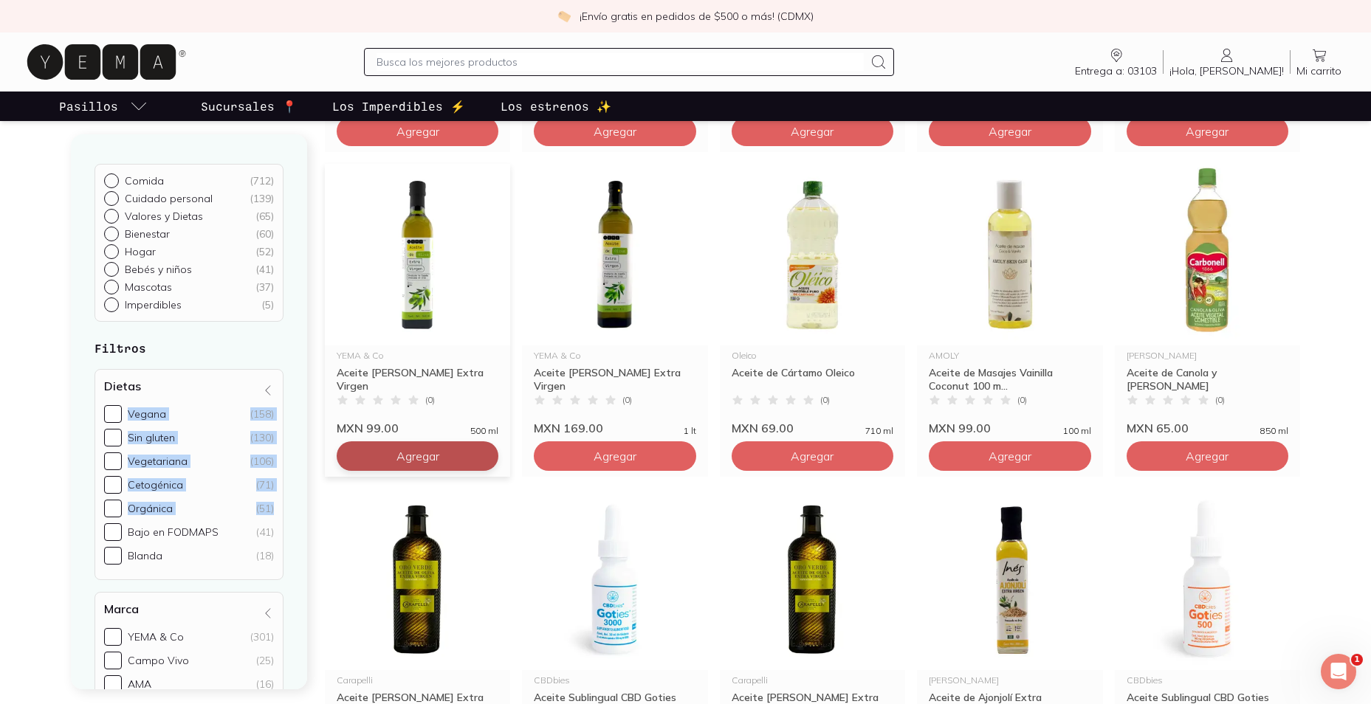
click at [434, 455] on span "Agregar" at bounding box center [417, 456] width 43 height 15
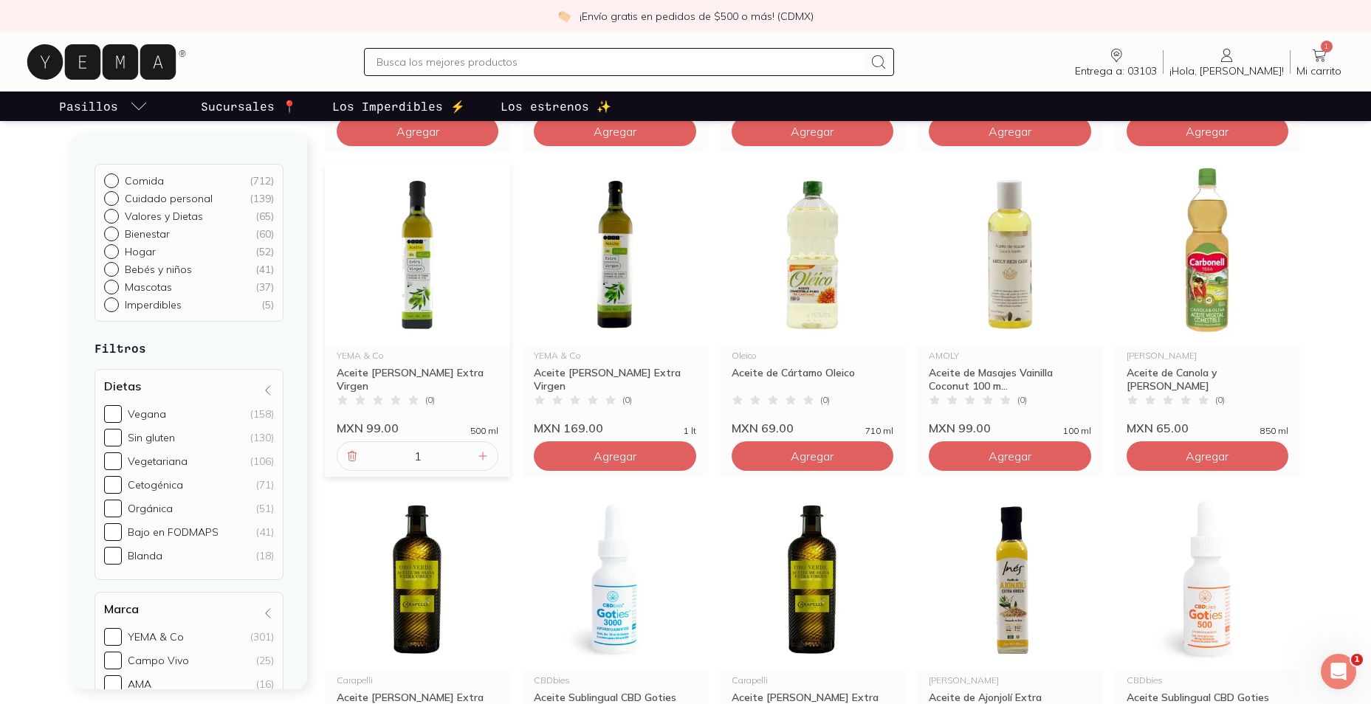
click at [498, 61] on input "text" at bounding box center [619, 62] width 486 height 18
type input "ghee"
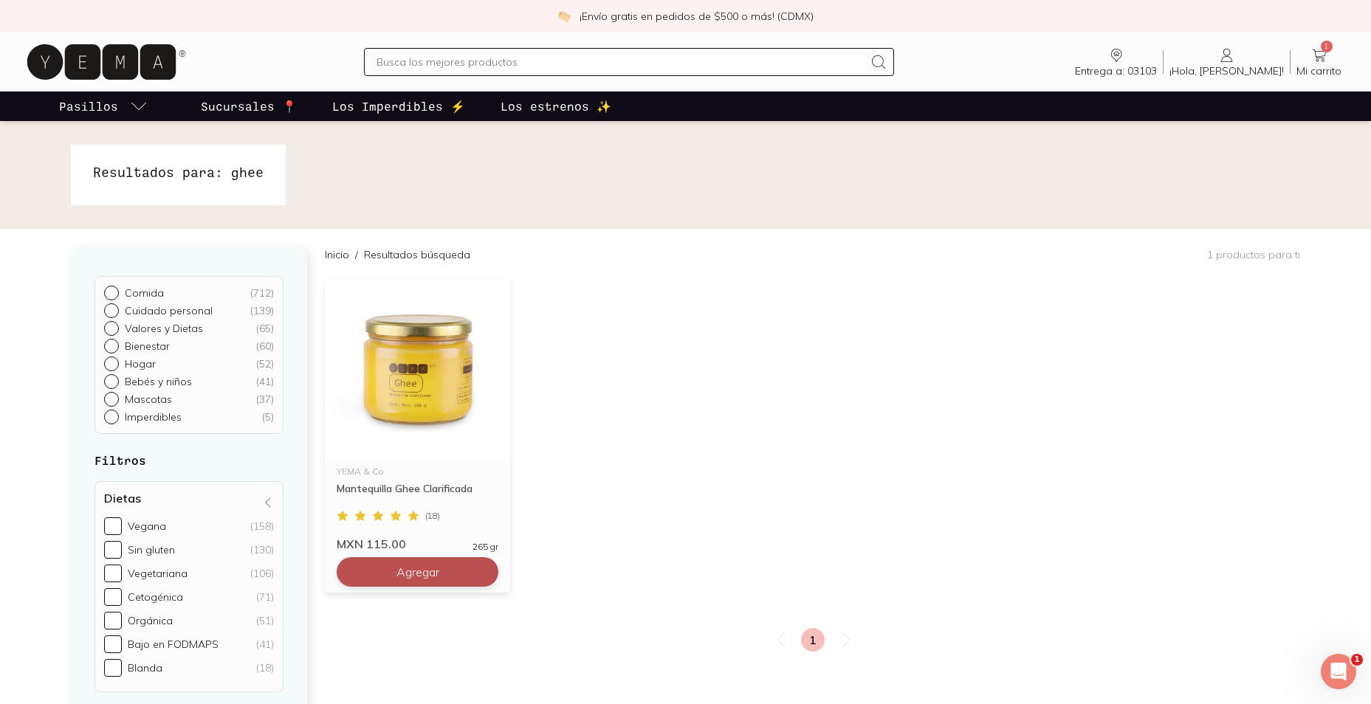
click at [413, 568] on span "Agregar" at bounding box center [417, 572] width 43 height 15
click at [498, 55] on input "text" at bounding box center [619, 62] width 486 height 18
type input "platano"
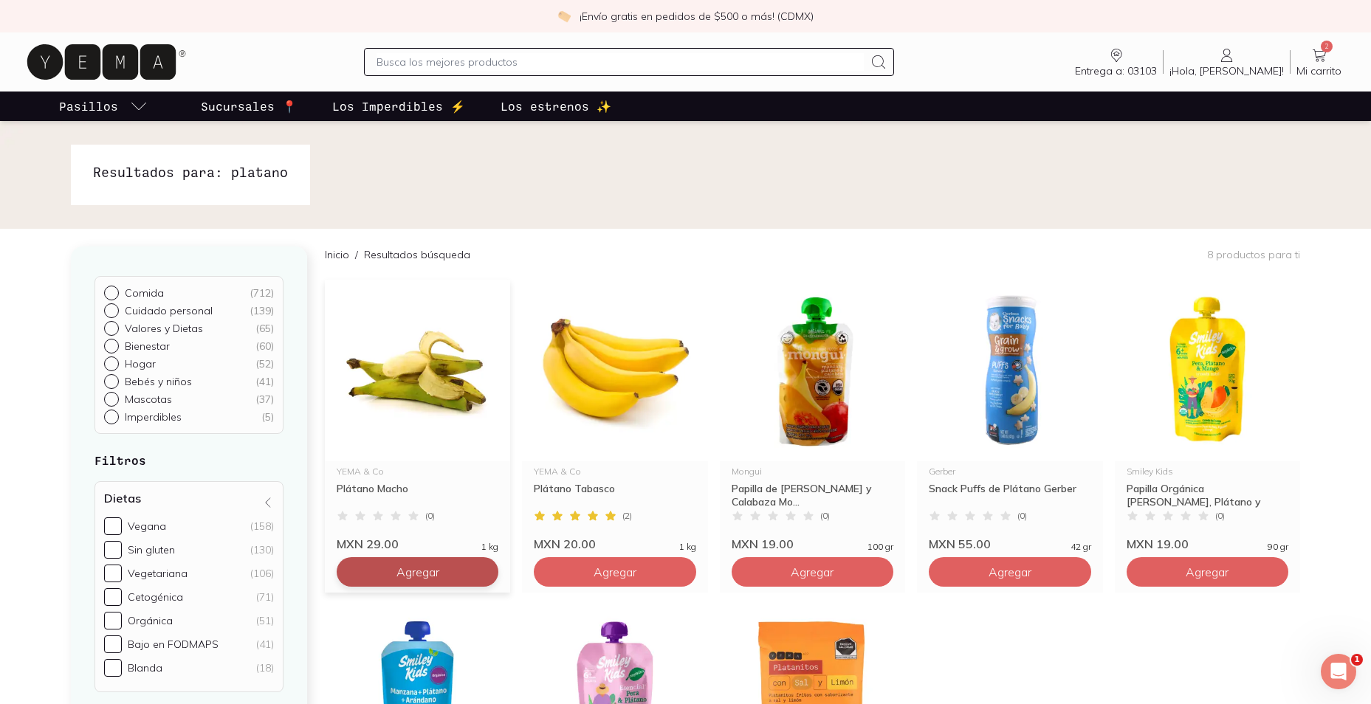
click at [430, 580] on button "Agregar" at bounding box center [418, 572] width 162 height 30
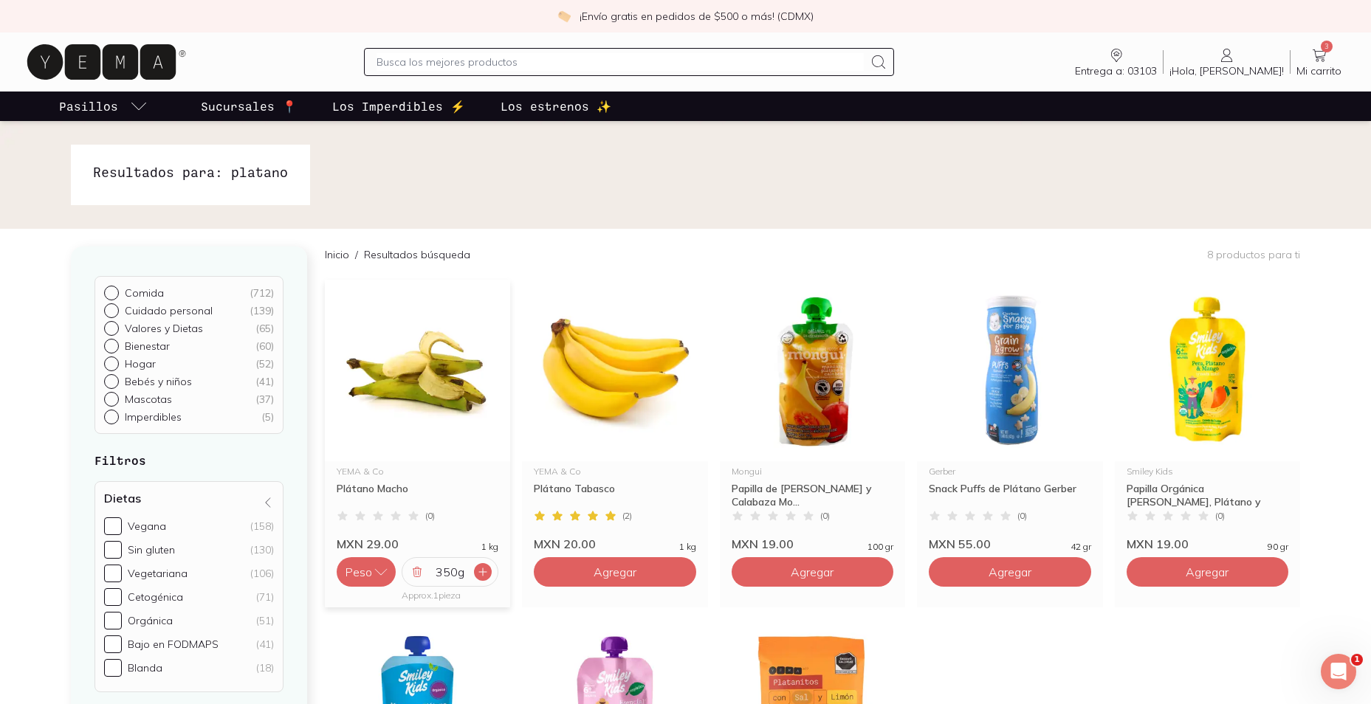
click at [478, 571] on icon at bounding box center [483, 572] width 12 height 12
click at [484, 571] on icon at bounding box center [483, 572] width 12 height 12
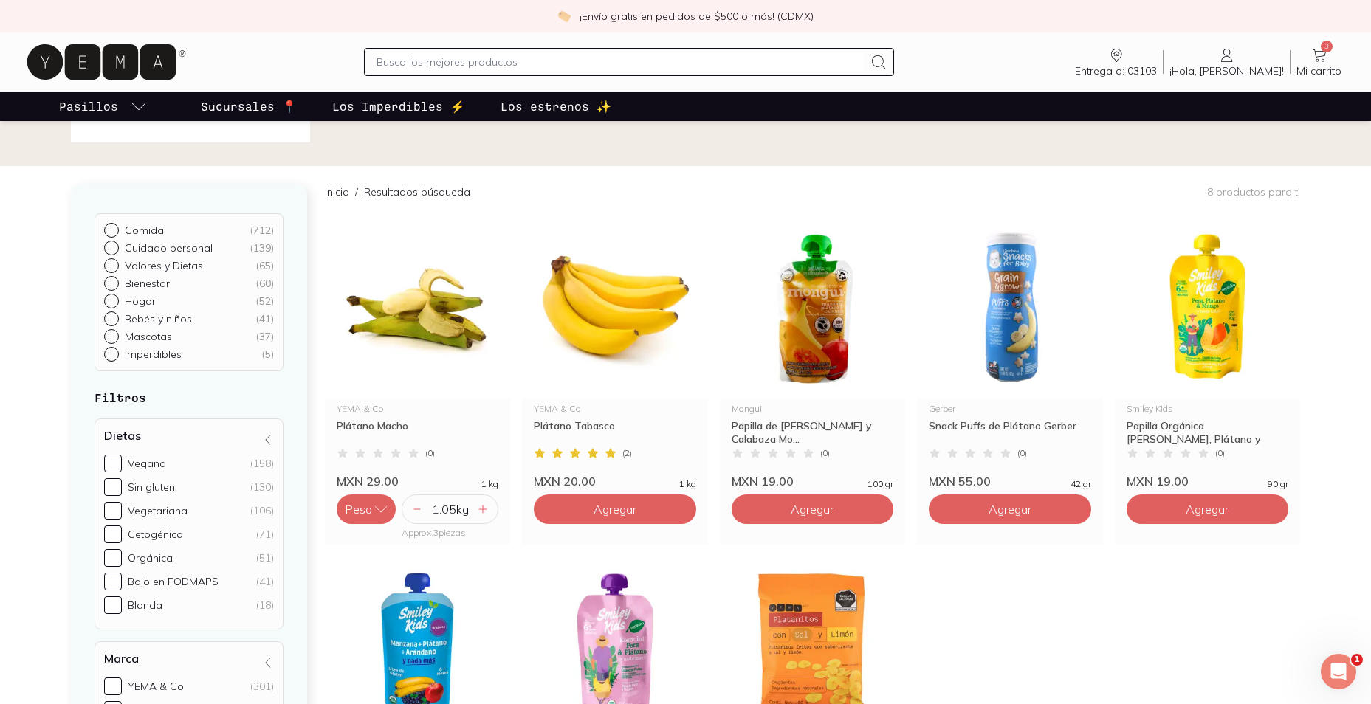
scroll to position [59, 0]
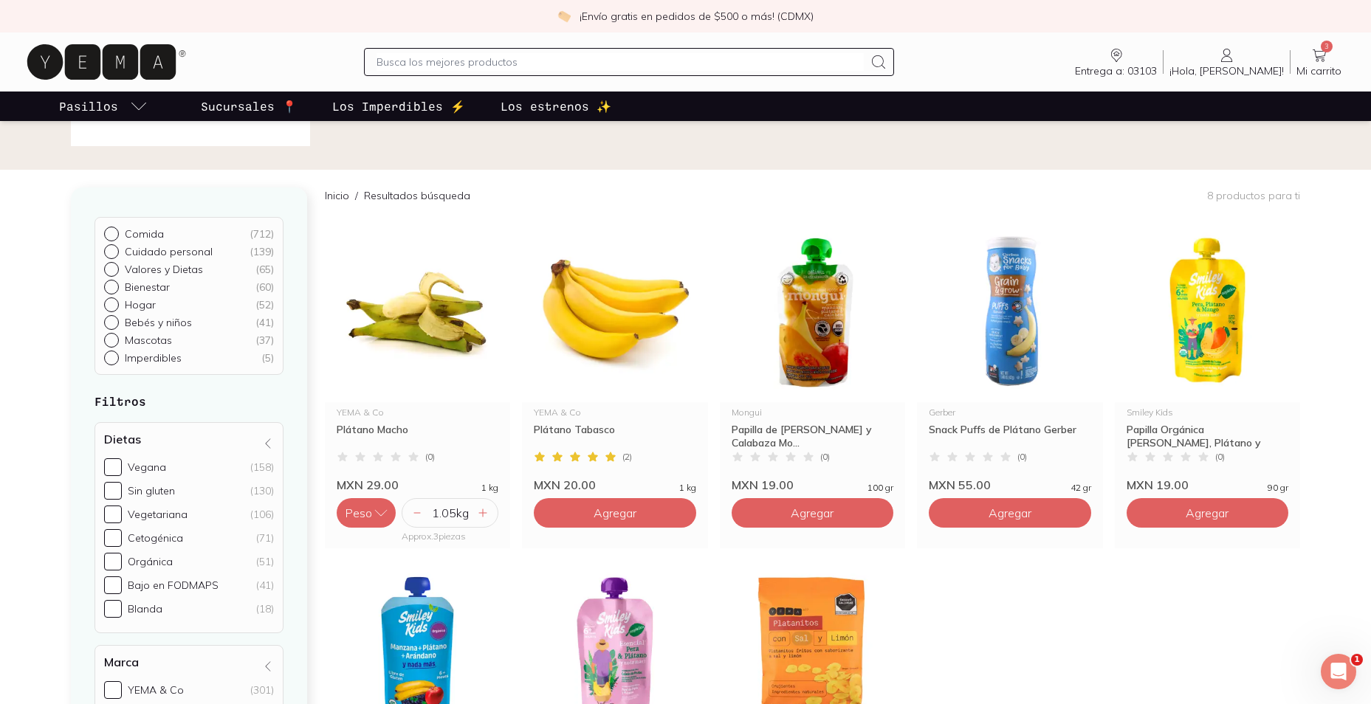
click at [1310, 61] on icon at bounding box center [1319, 56] width 18 height 18
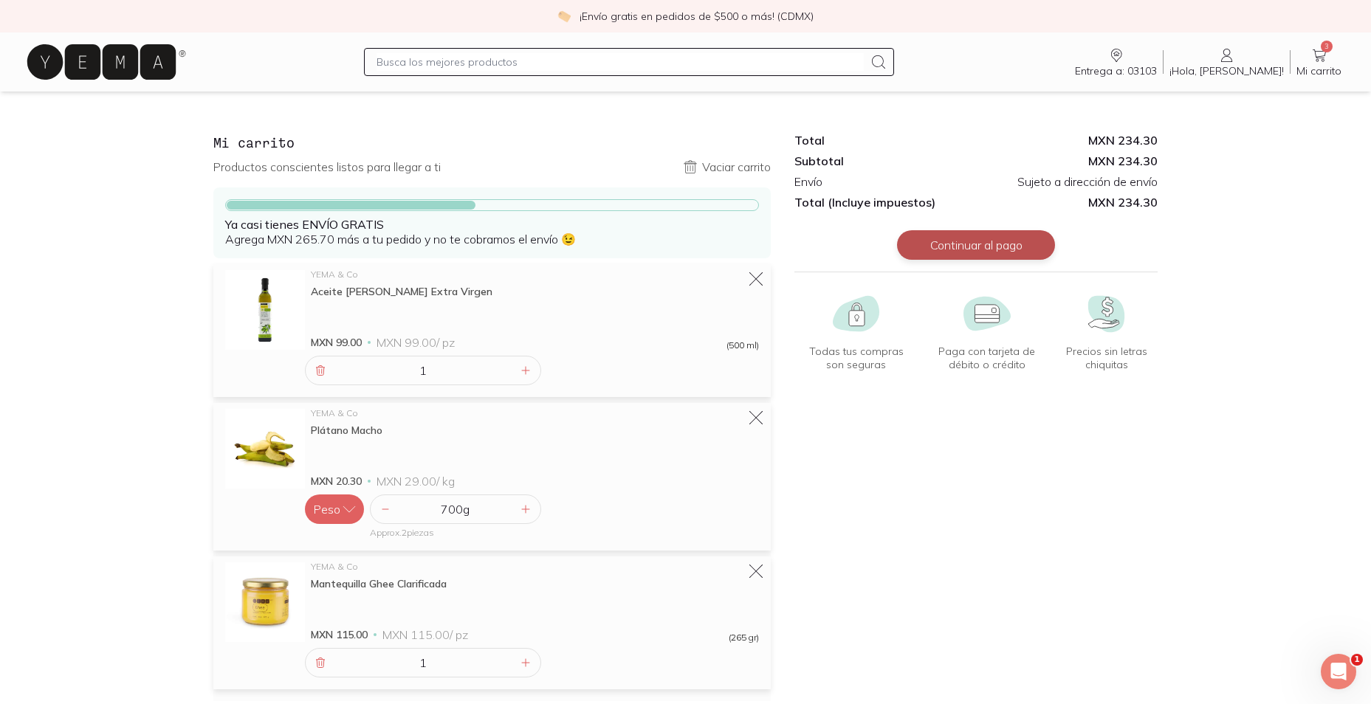
click at [971, 251] on button "Continuar al pago" at bounding box center [976, 245] width 158 height 30
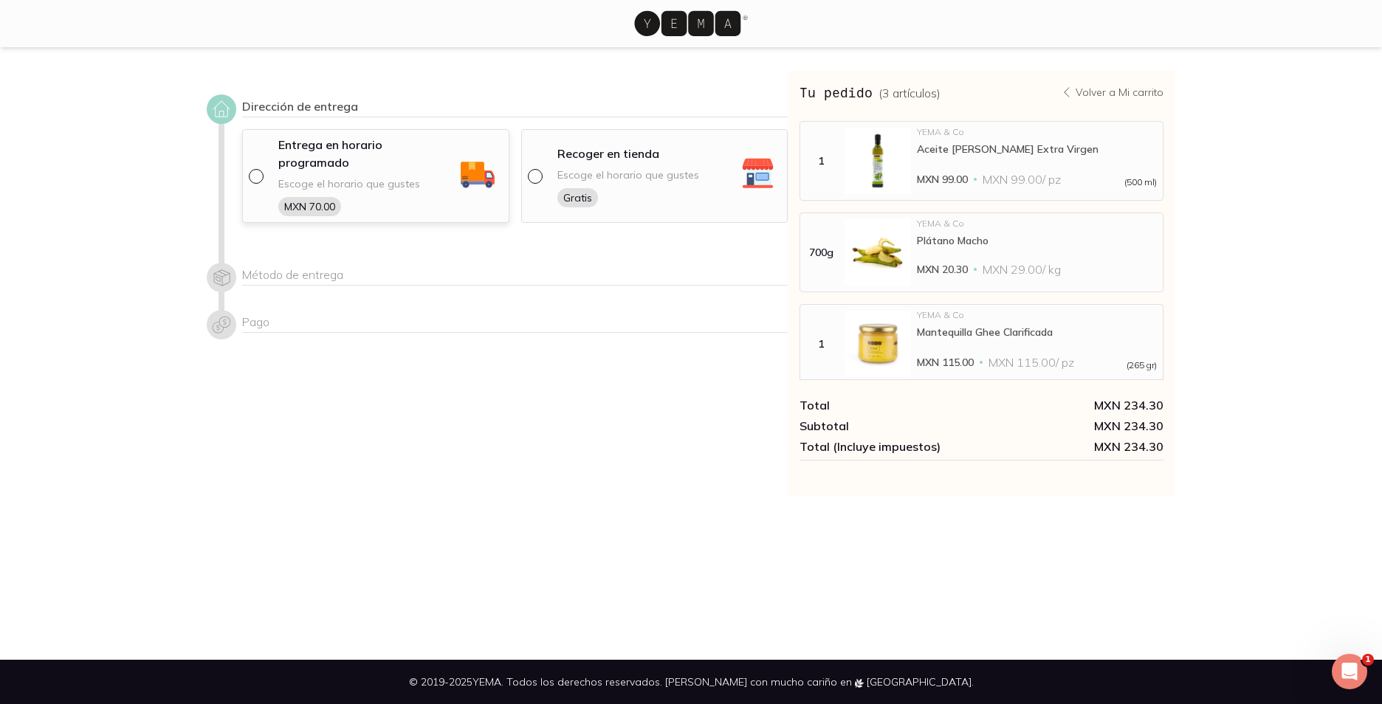
click at [258, 169] on input "radio" at bounding box center [255, 175] width 12 height 12
radio input "true"
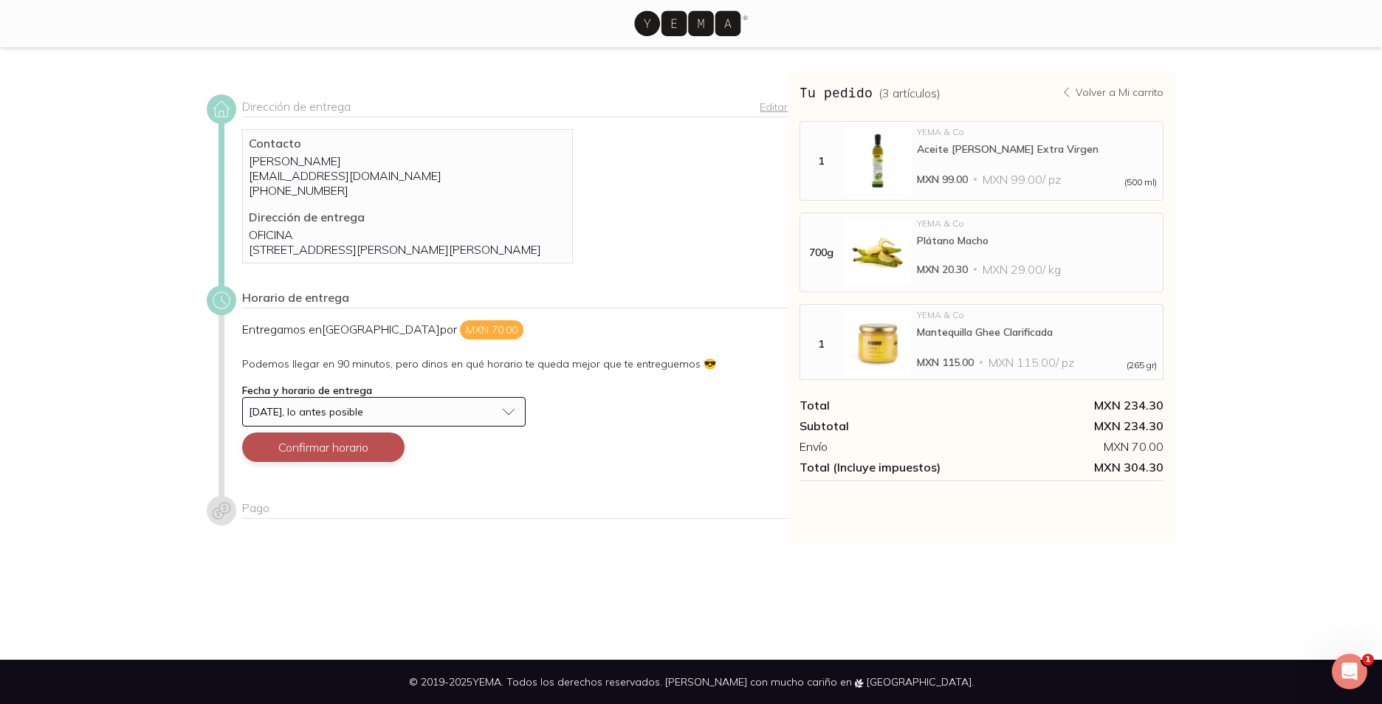
click at [303, 458] on button "Confirmar horario" at bounding box center [323, 448] width 162 height 30
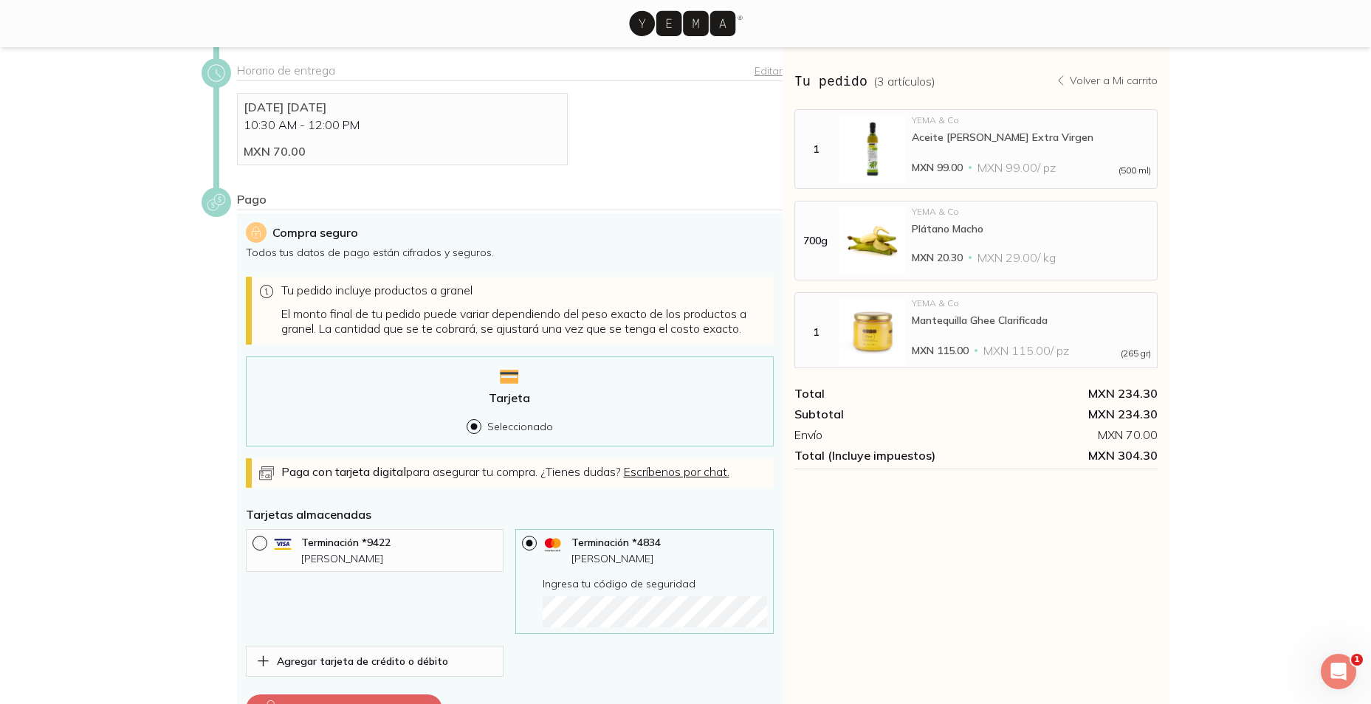
scroll to position [374, 0]
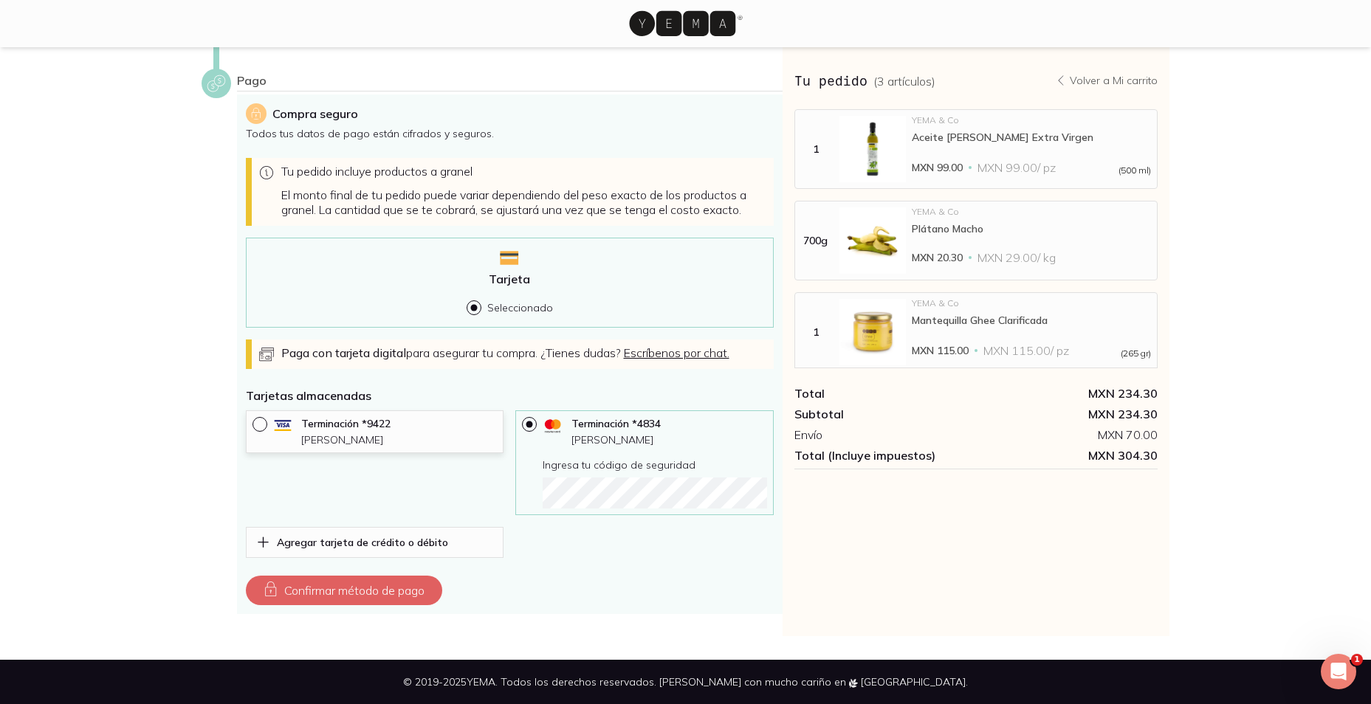
click at [256, 417] on input "radio" at bounding box center [258, 423] width 12 height 12
radio input "true"
click at [370, 589] on button "Confirmar método de pago" at bounding box center [344, 591] width 196 height 30
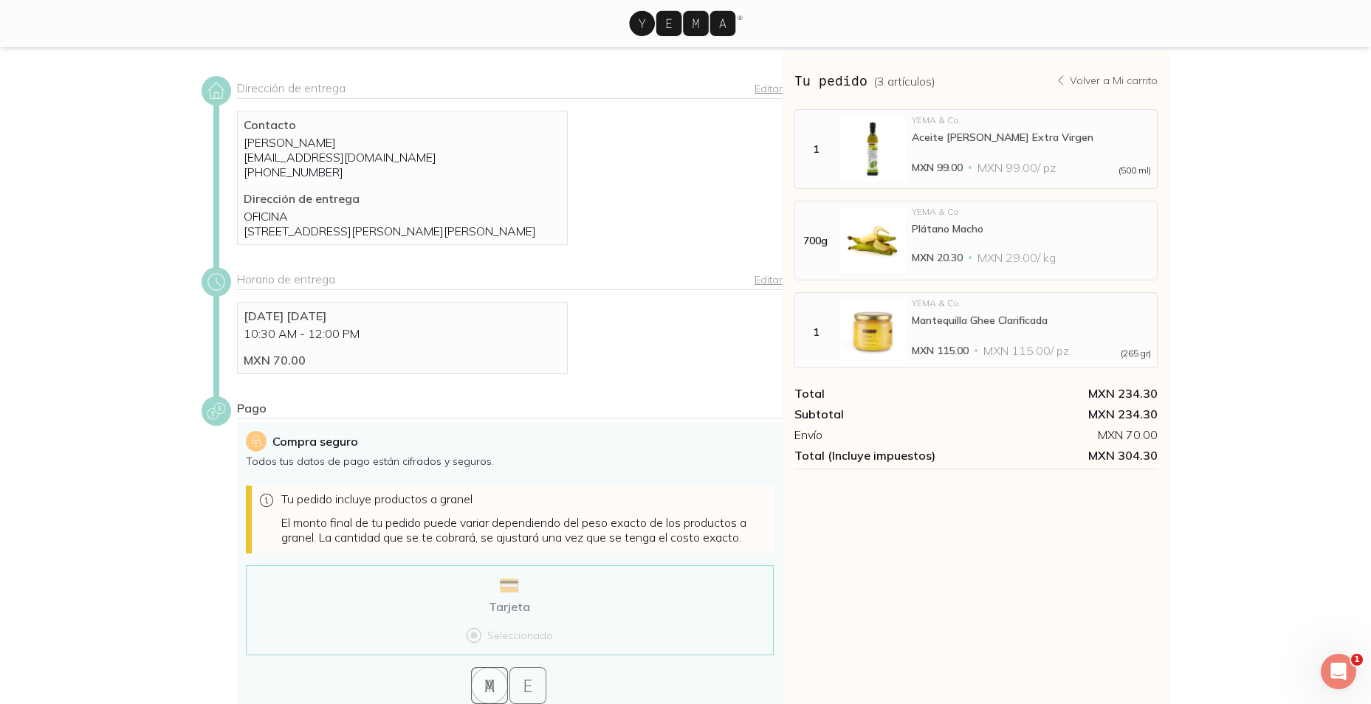
scroll to position [181, 0]
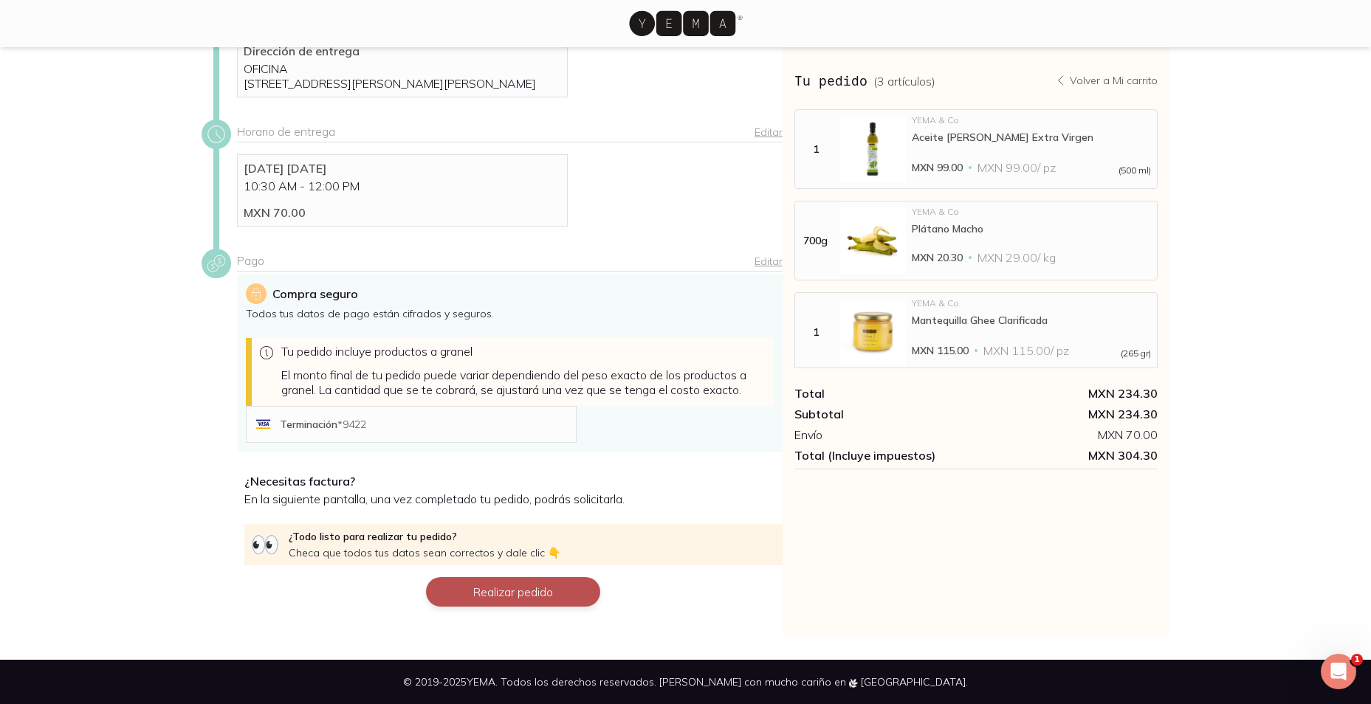
click at [529, 587] on button "Realizar pedido" at bounding box center [513, 592] width 174 height 30
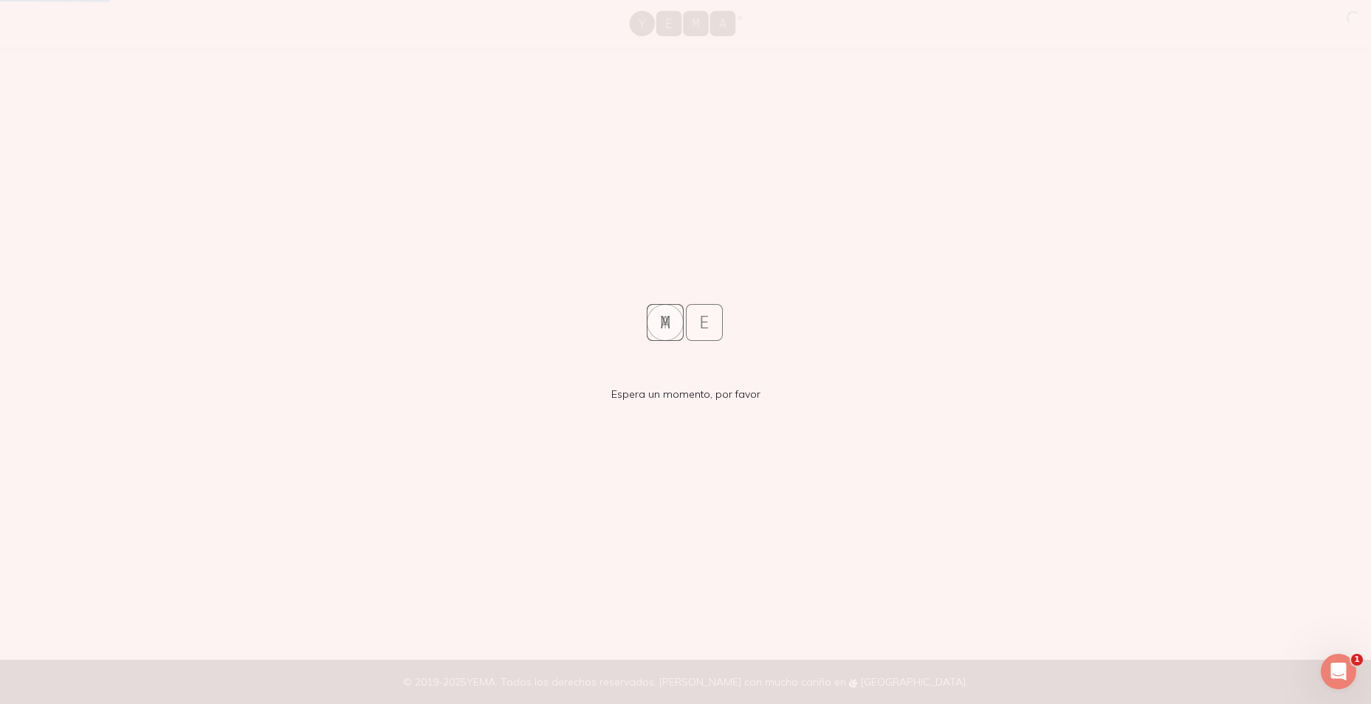
scroll to position [0, 0]
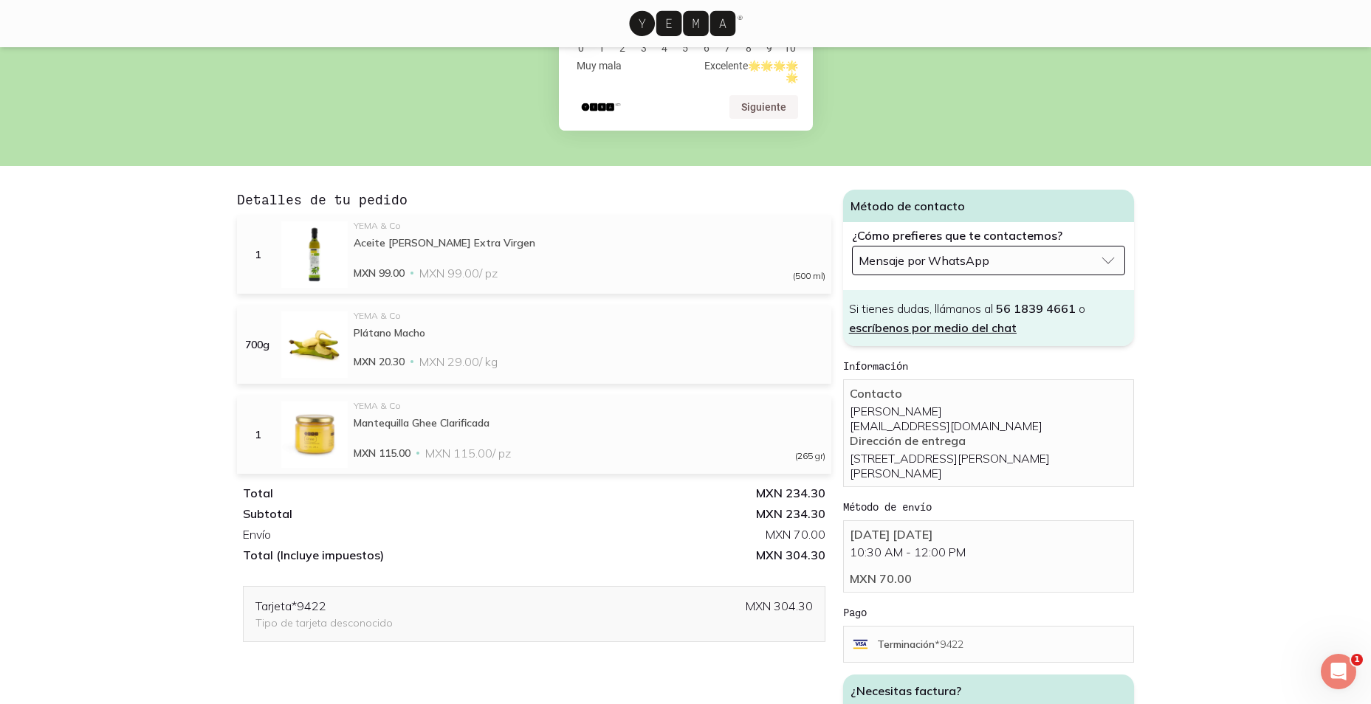
scroll to position [295, 0]
